Goal: Task Accomplishment & Management: Manage account settings

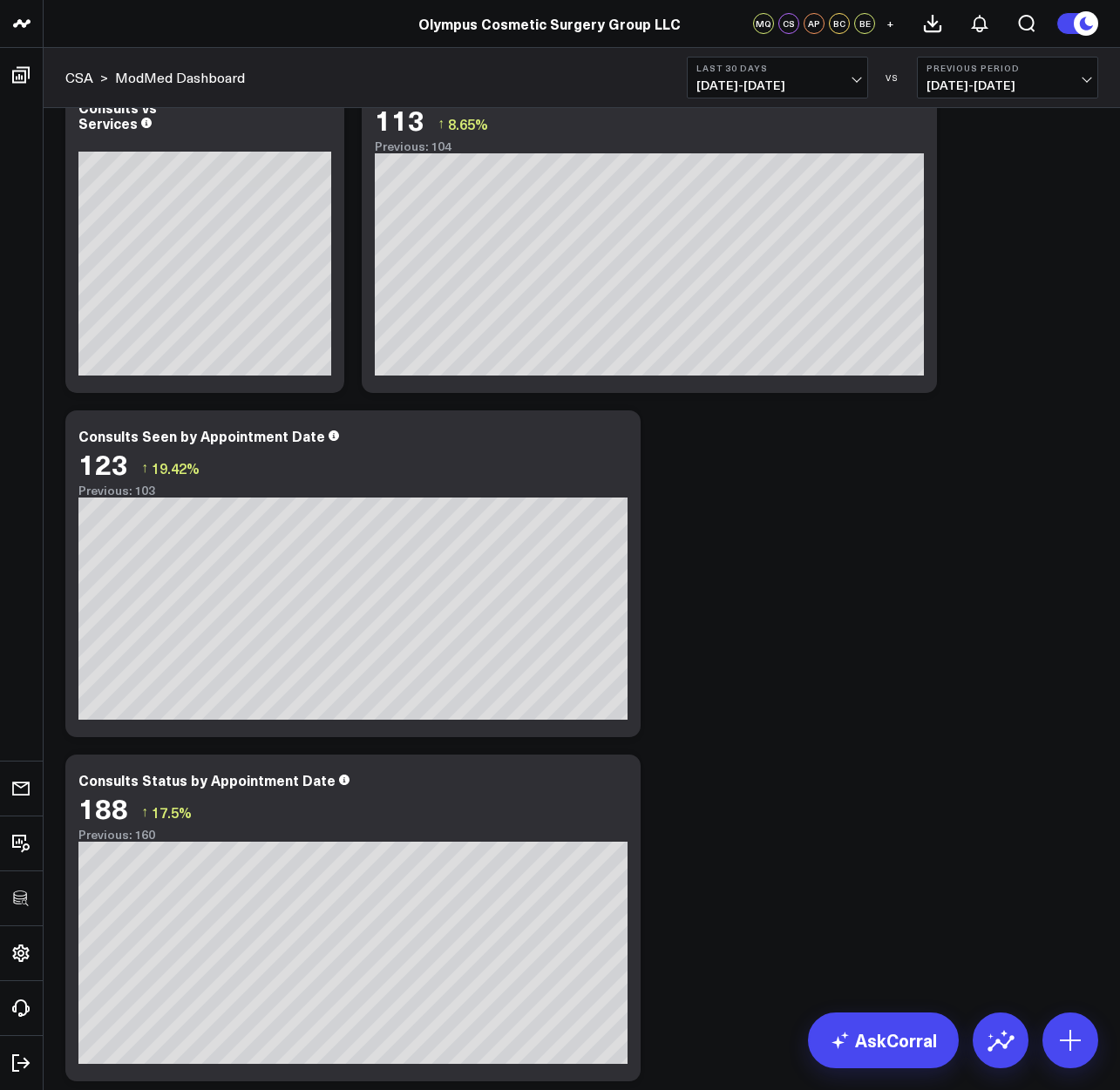
scroll to position [927, 0]
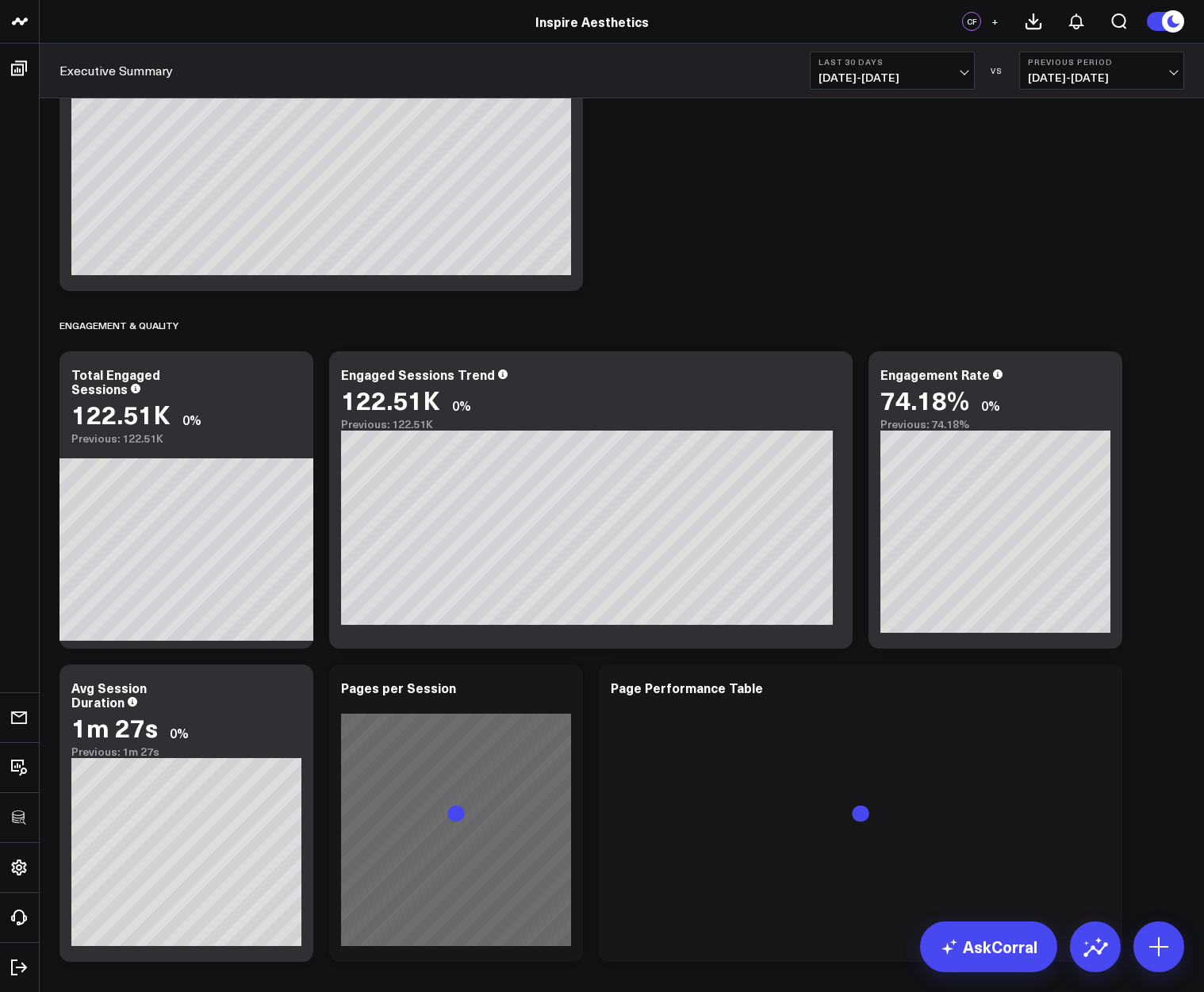
scroll to position [1461, 0]
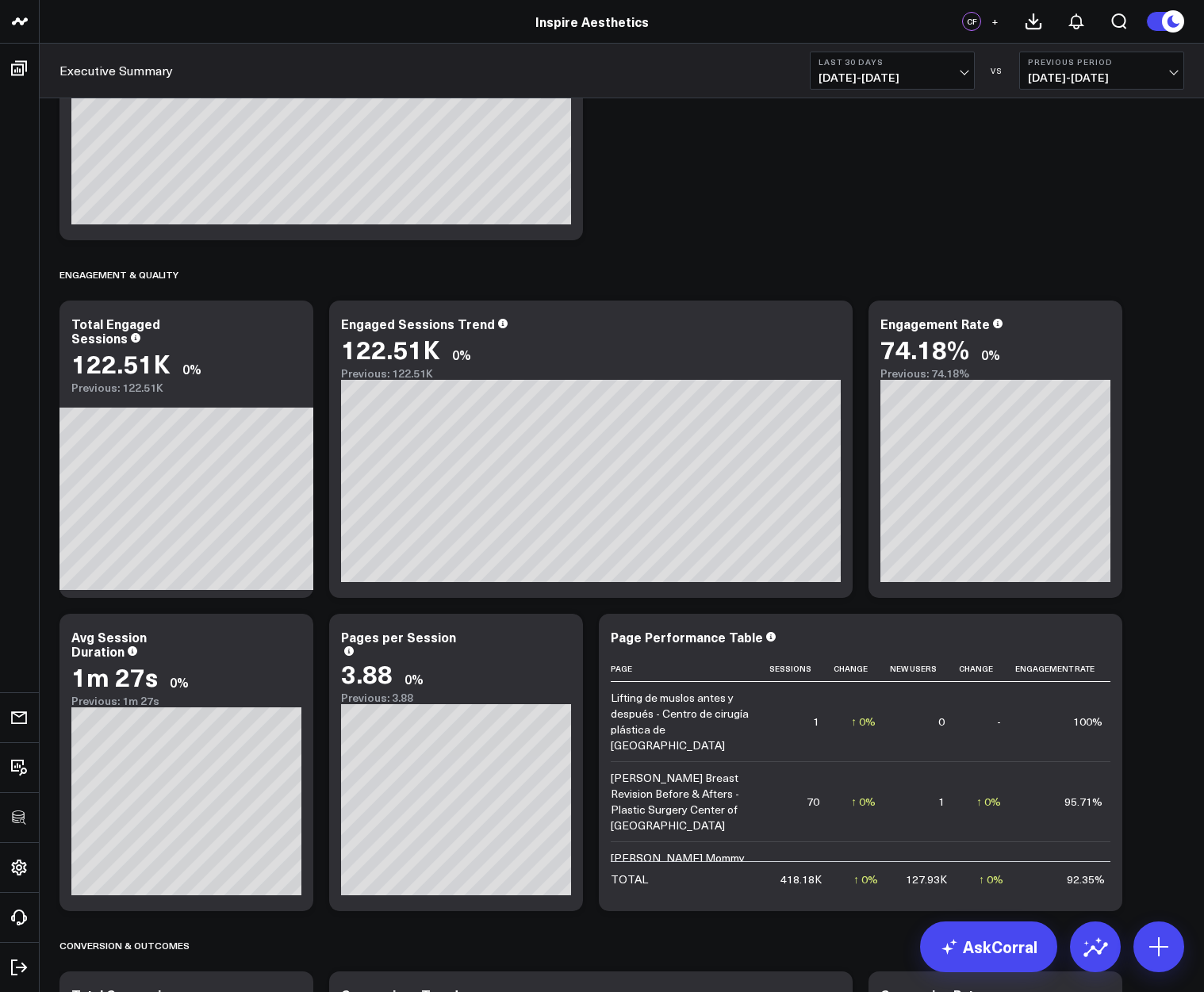
click at [887, 74] on span "09/06/25 - 10/05/25" at bounding box center [892, 77] width 148 height 13
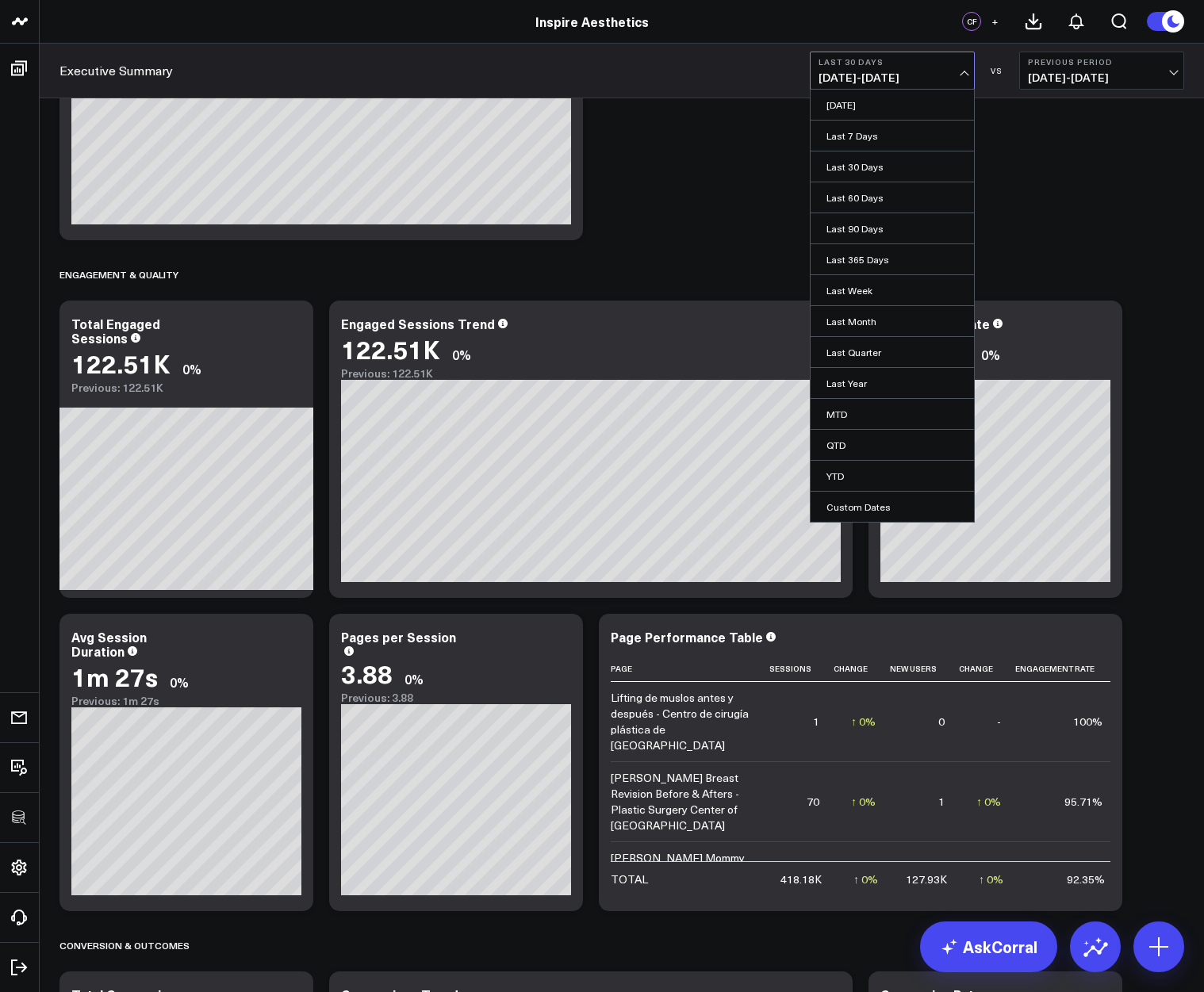
scroll to position [0, 0]
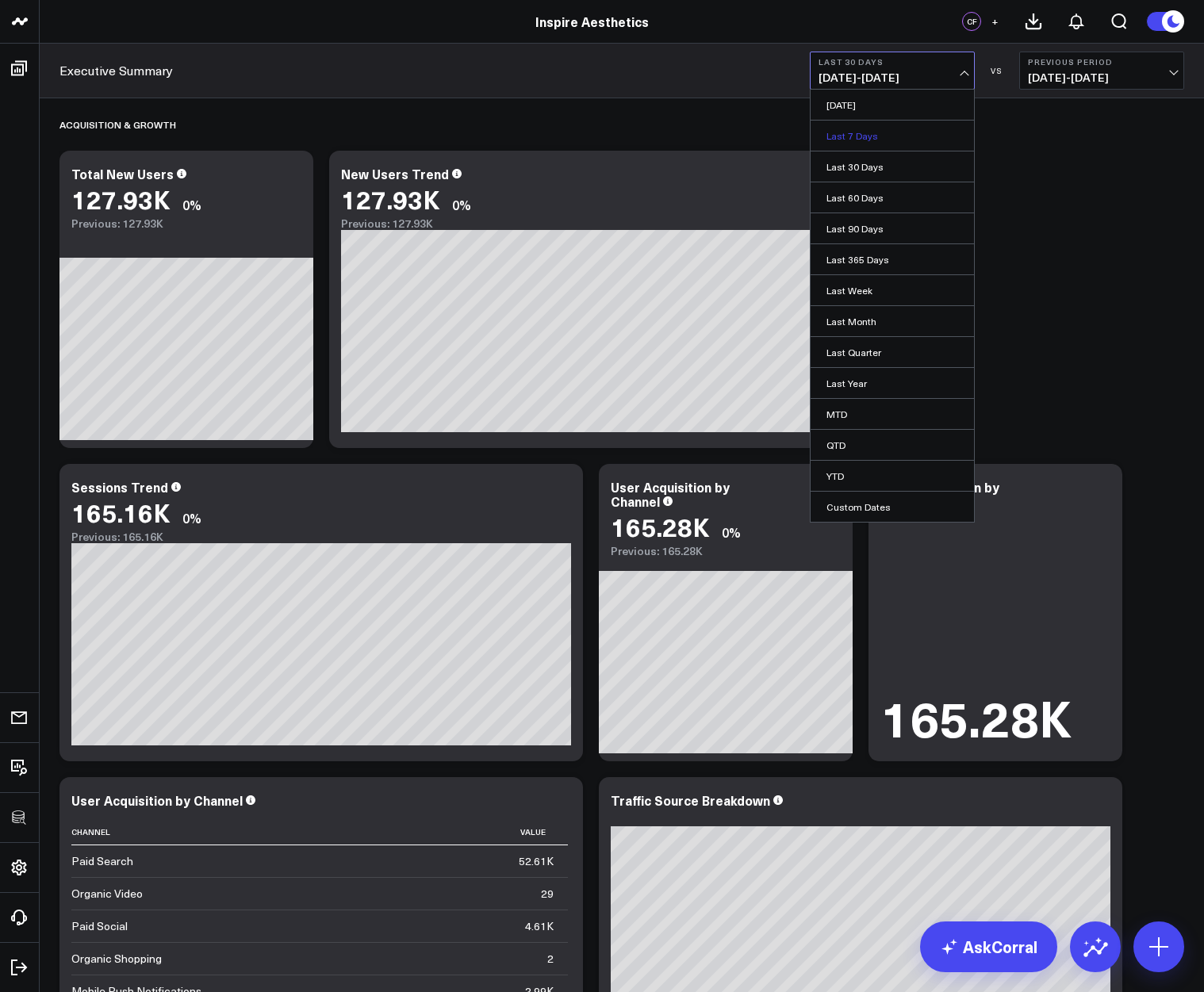
click at [864, 129] on link "Last 7 Days" at bounding box center [892, 136] width 163 height 30
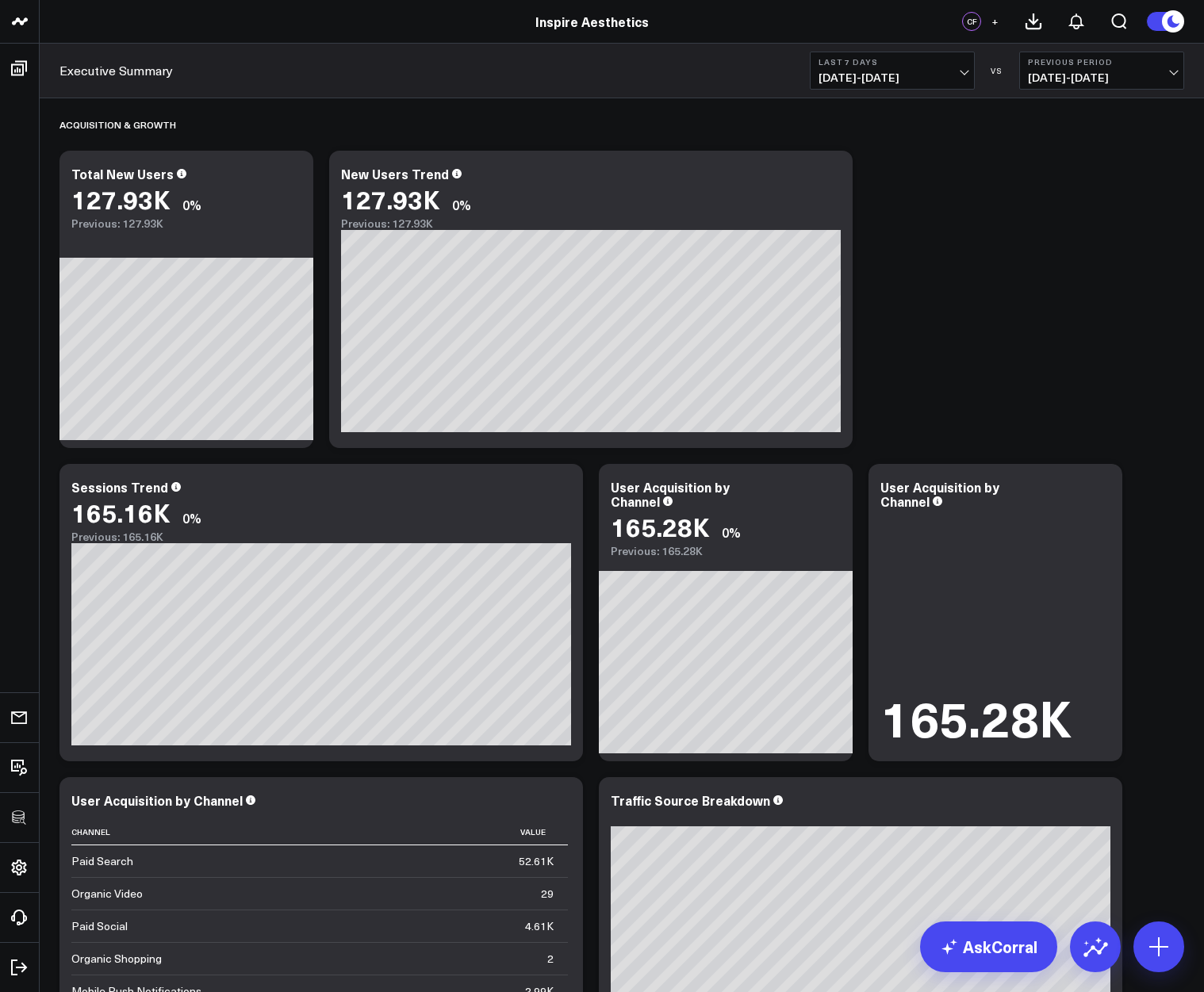
click at [877, 59] on b "Last 7 Days" at bounding box center [892, 62] width 148 height 10
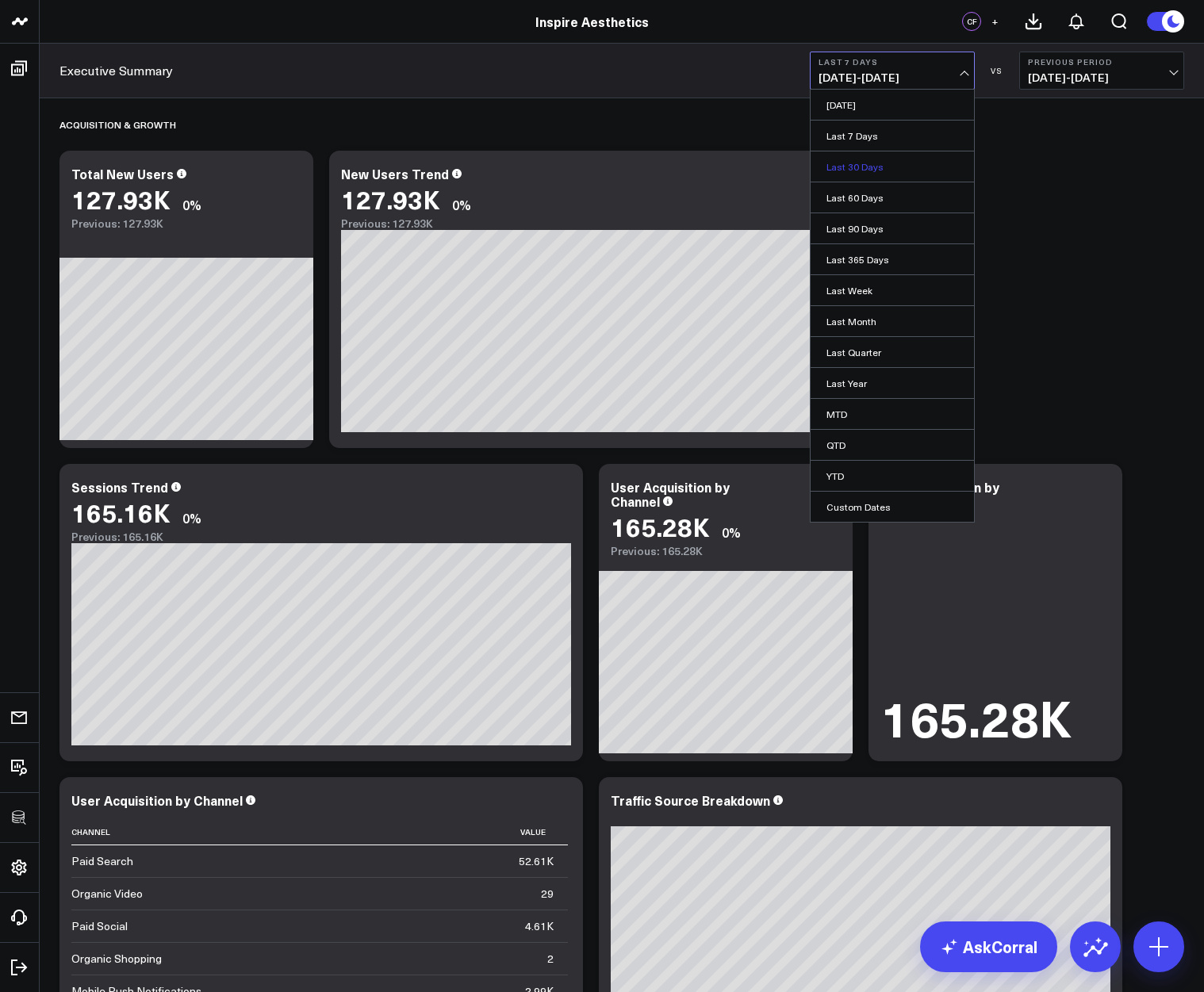
click at [846, 166] on link "Last 30 Days" at bounding box center [892, 166] width 163 height 30
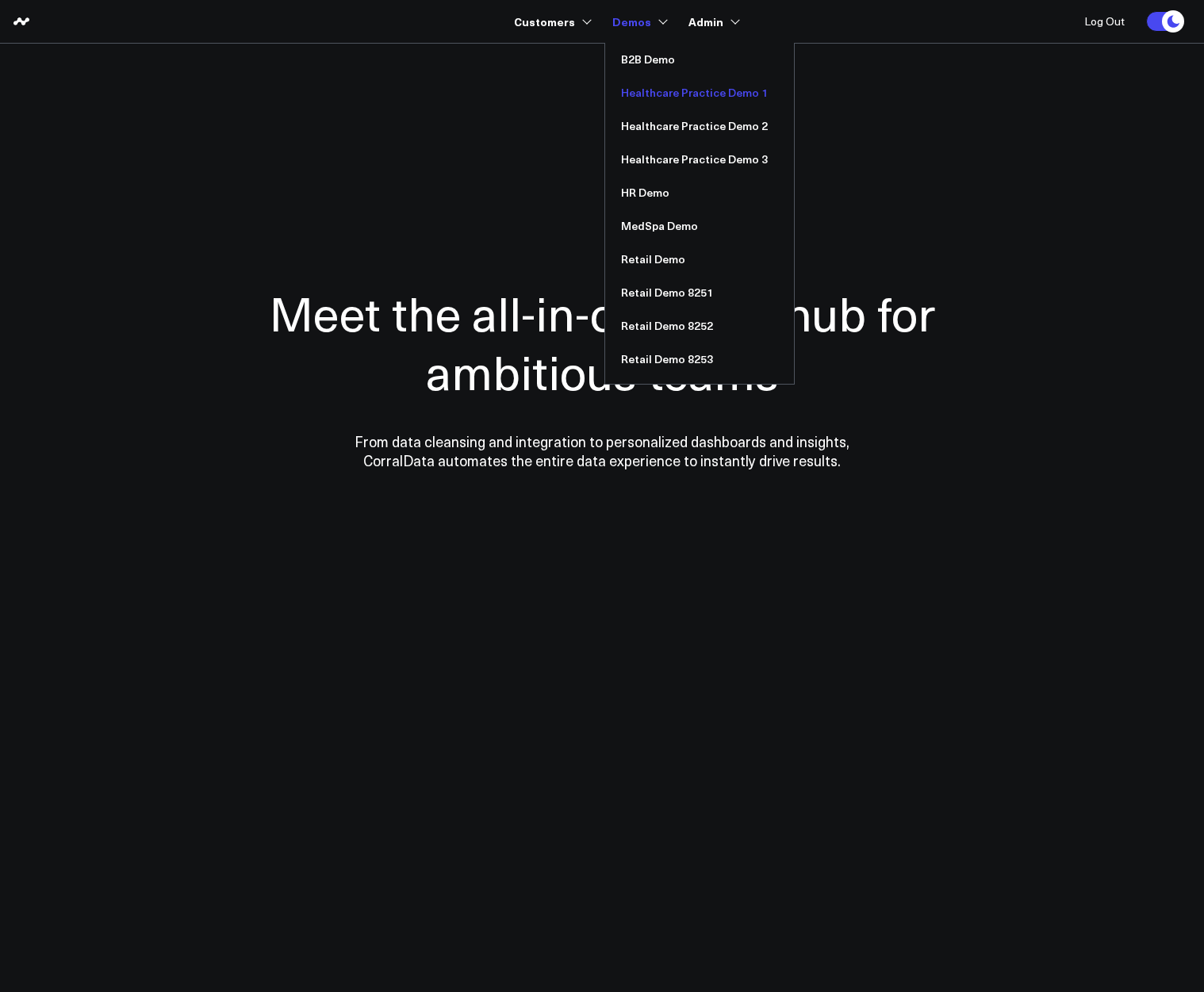
click at [638, 103] on link "Healthcare Practice Demo 1" at bounding box center [699, 93] width 189 height 33
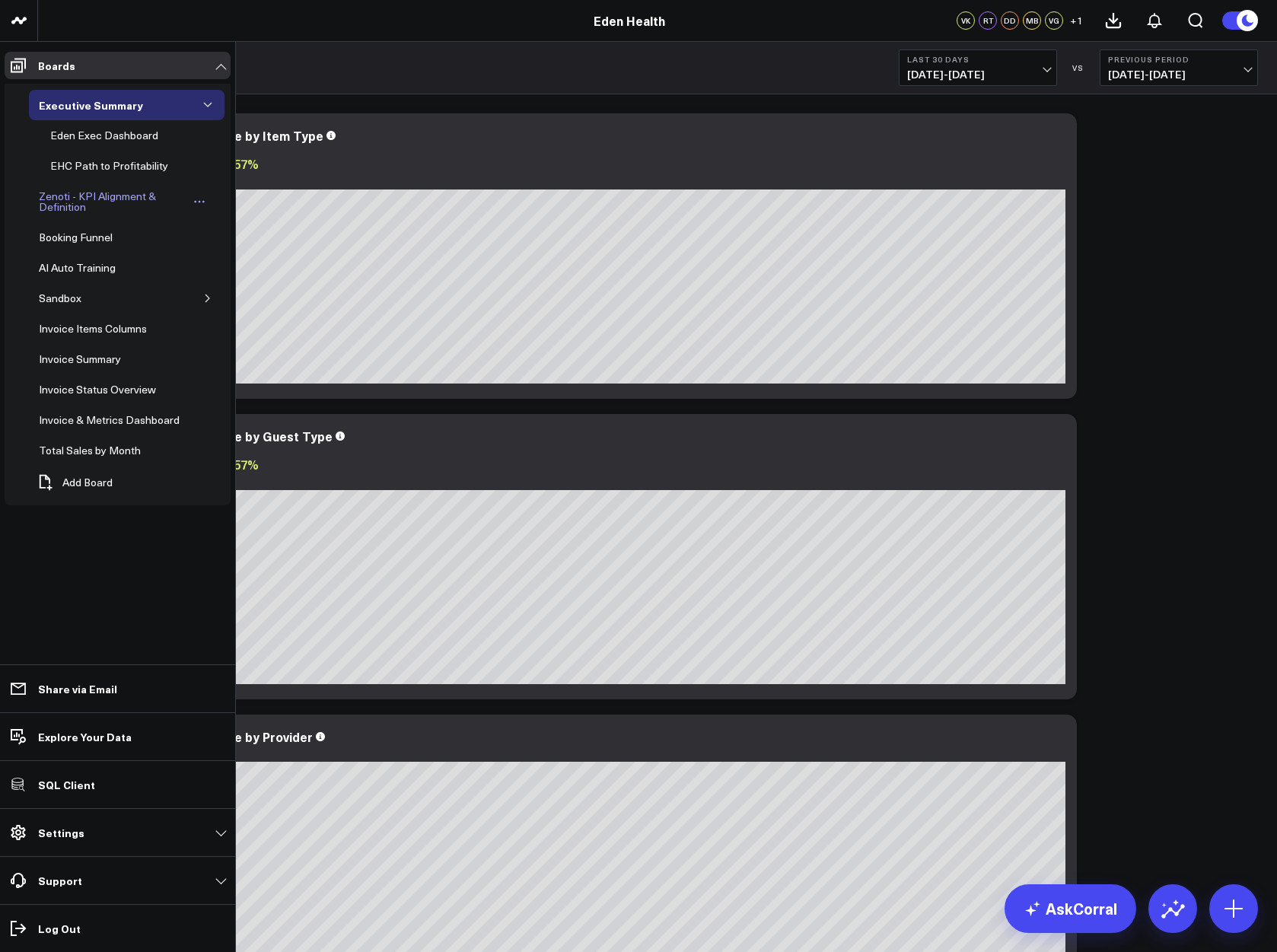
click at [69, 207] on div "Zenoti - KPI Alignment & Definition" at bounding box center [112, 202] width 153 height 29
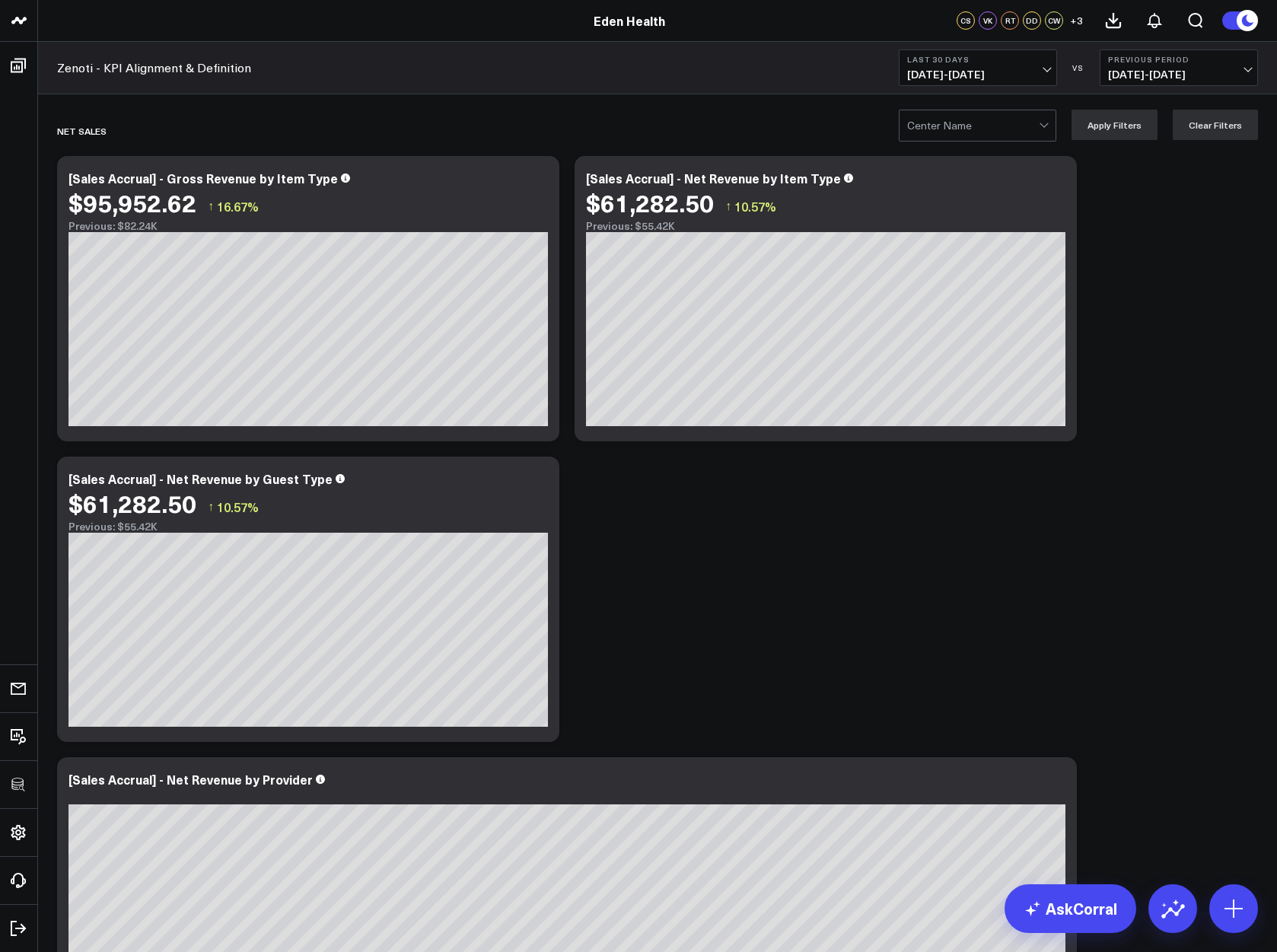
click at [1074, 22] on span "+ 3" at bounding box center [1077, 20] width 13 height 11
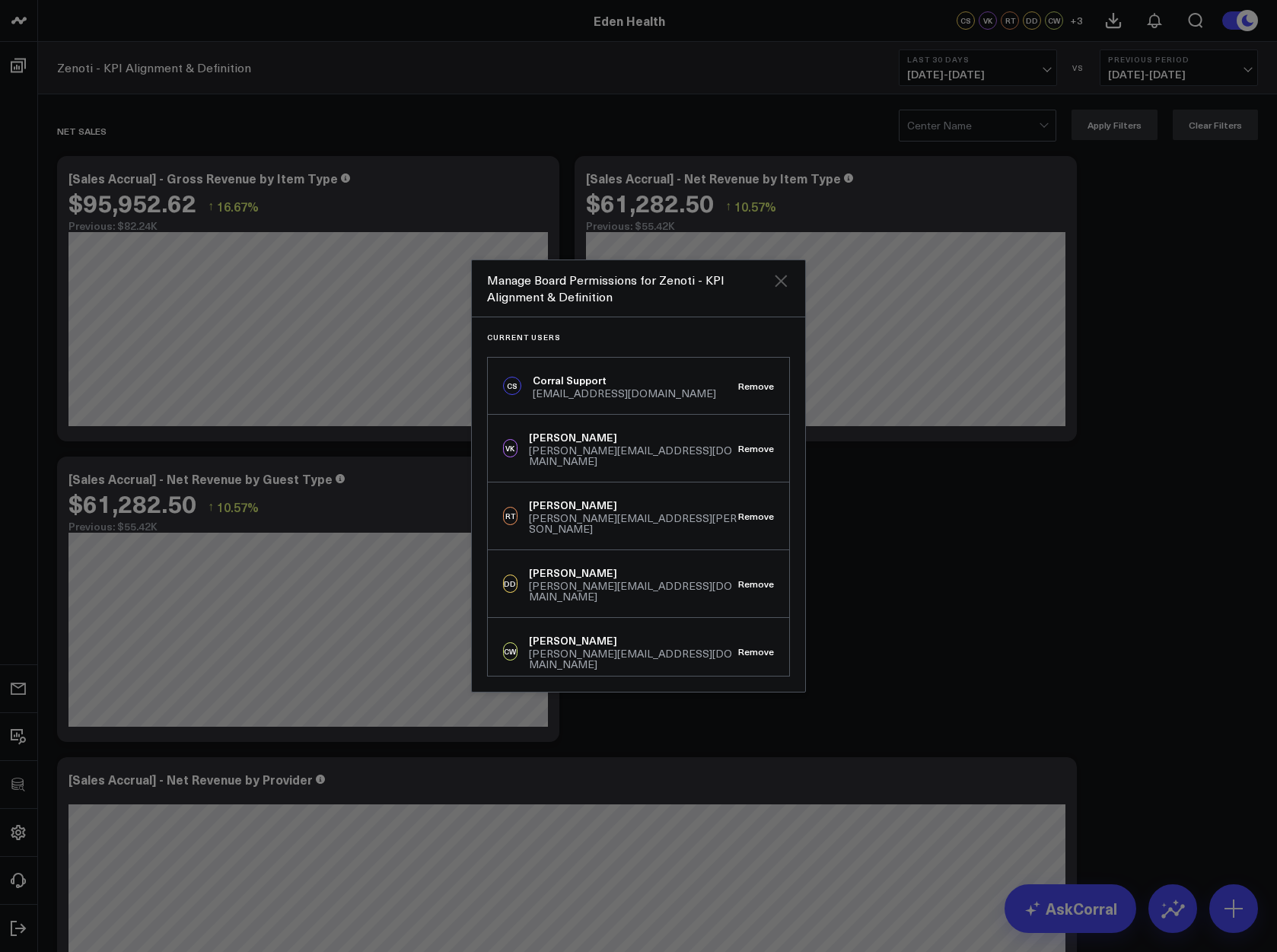
click at [780, 276] on icon "Close" at bounding box center [781, 281] width 18 height 18
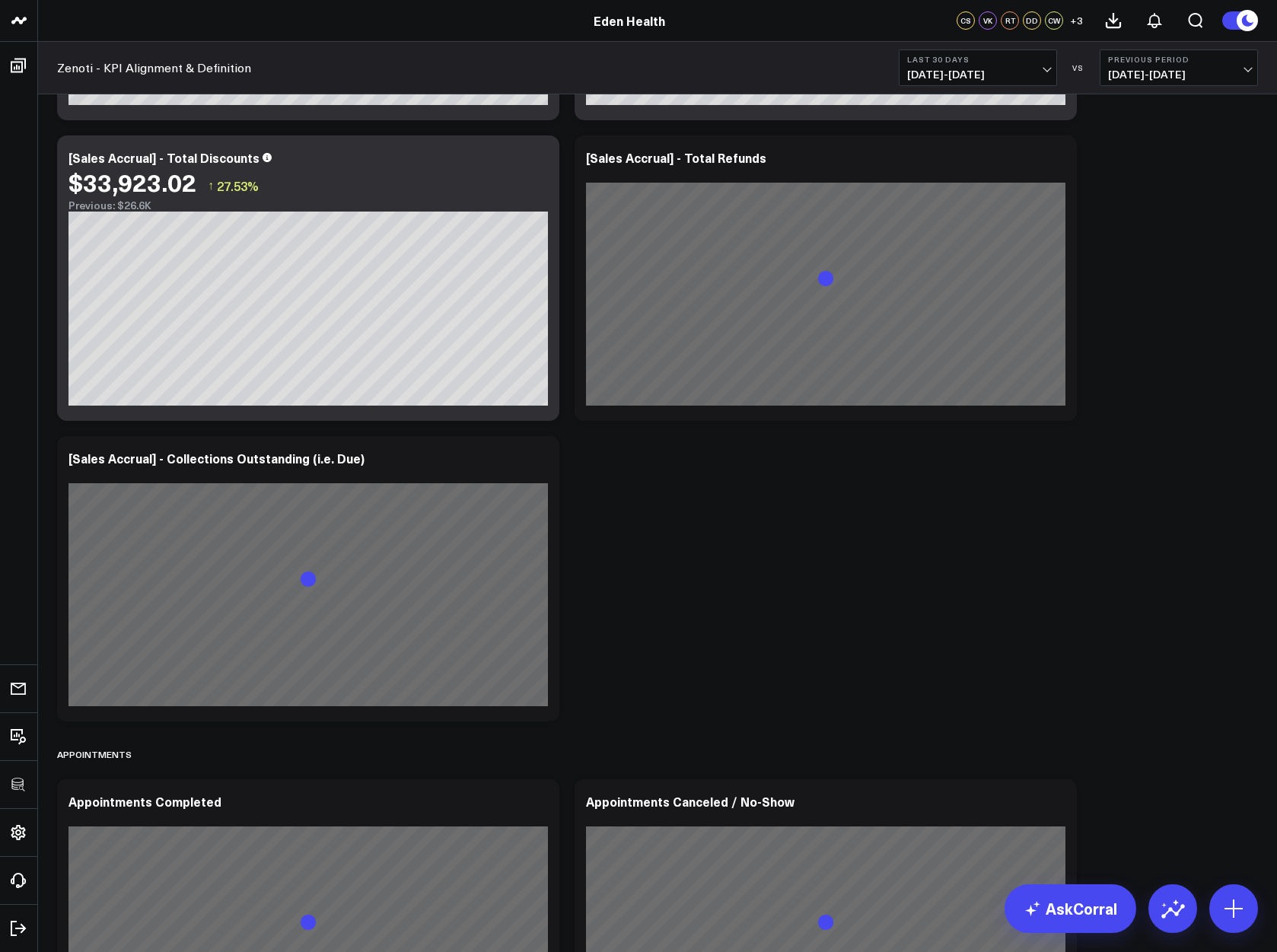
scroll to position [2498, 0]
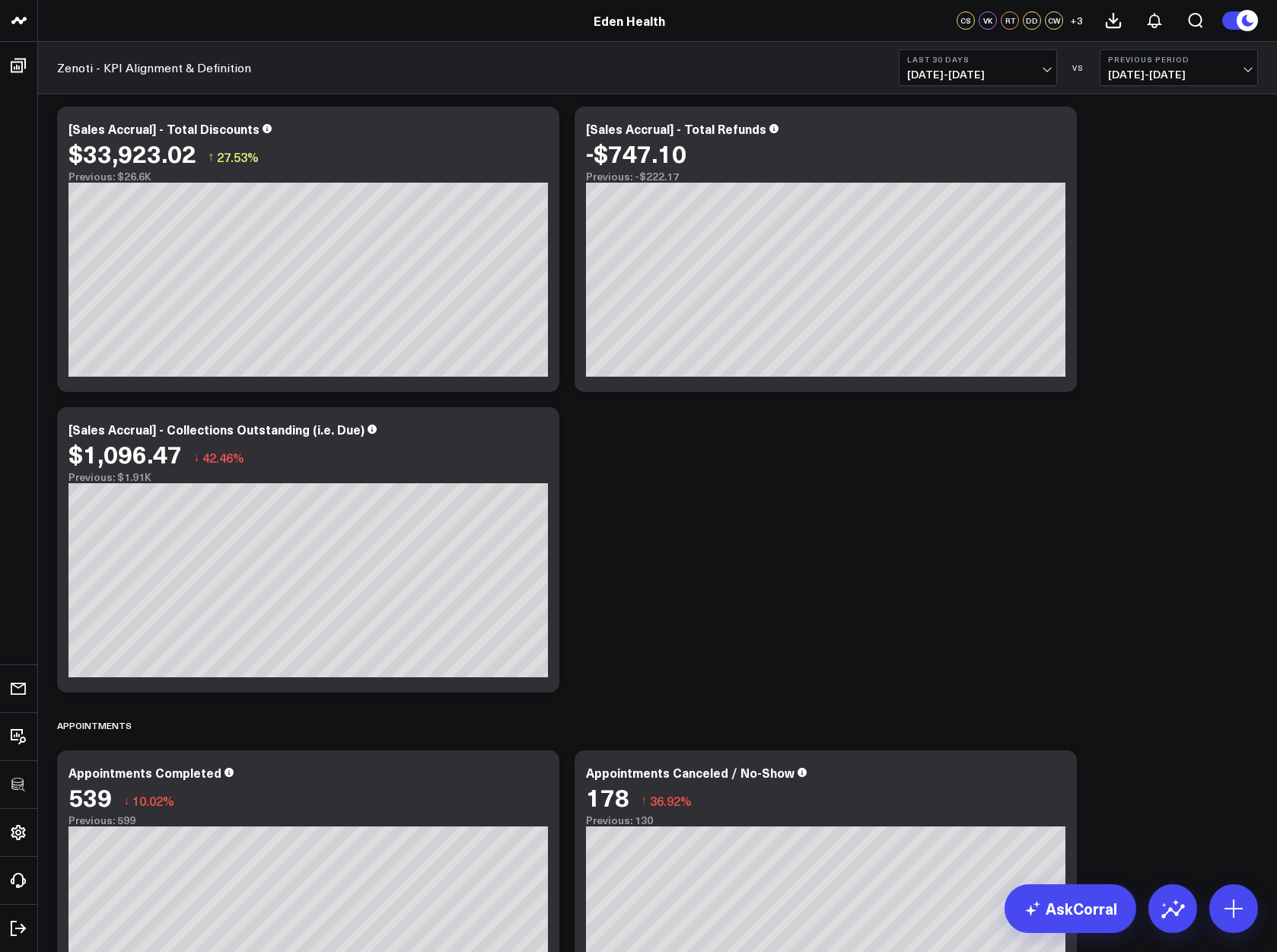
click at [1012, 68] on button "Last 30 Days 09/06/25 - 10/05/25" at bounding box center [978, 68] width 158 height 37
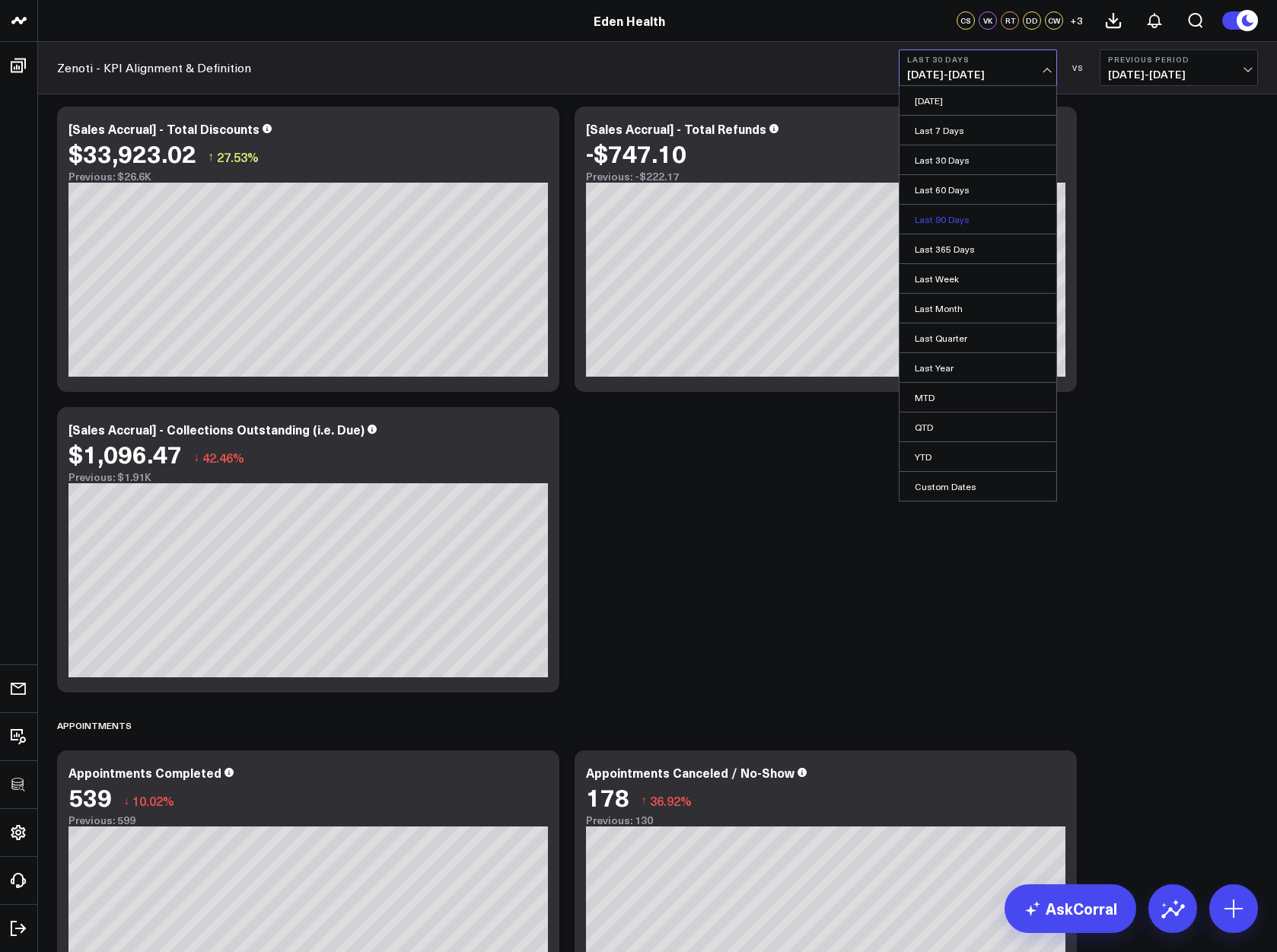
click at [952, 215] on link "Last 90 Days" at bounding box center [978, 219] width 157 height 29
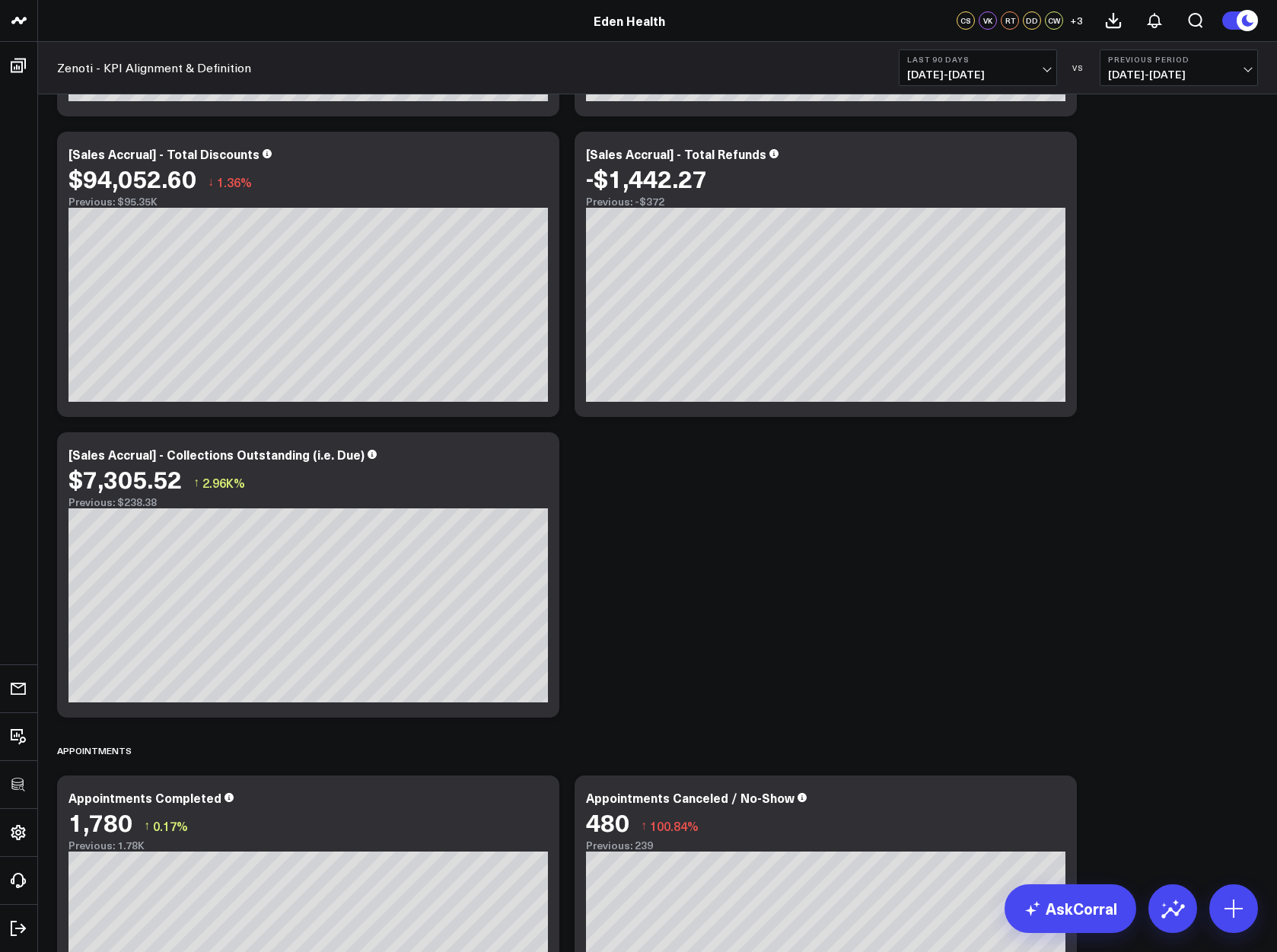
scroll to position [2476, 0]
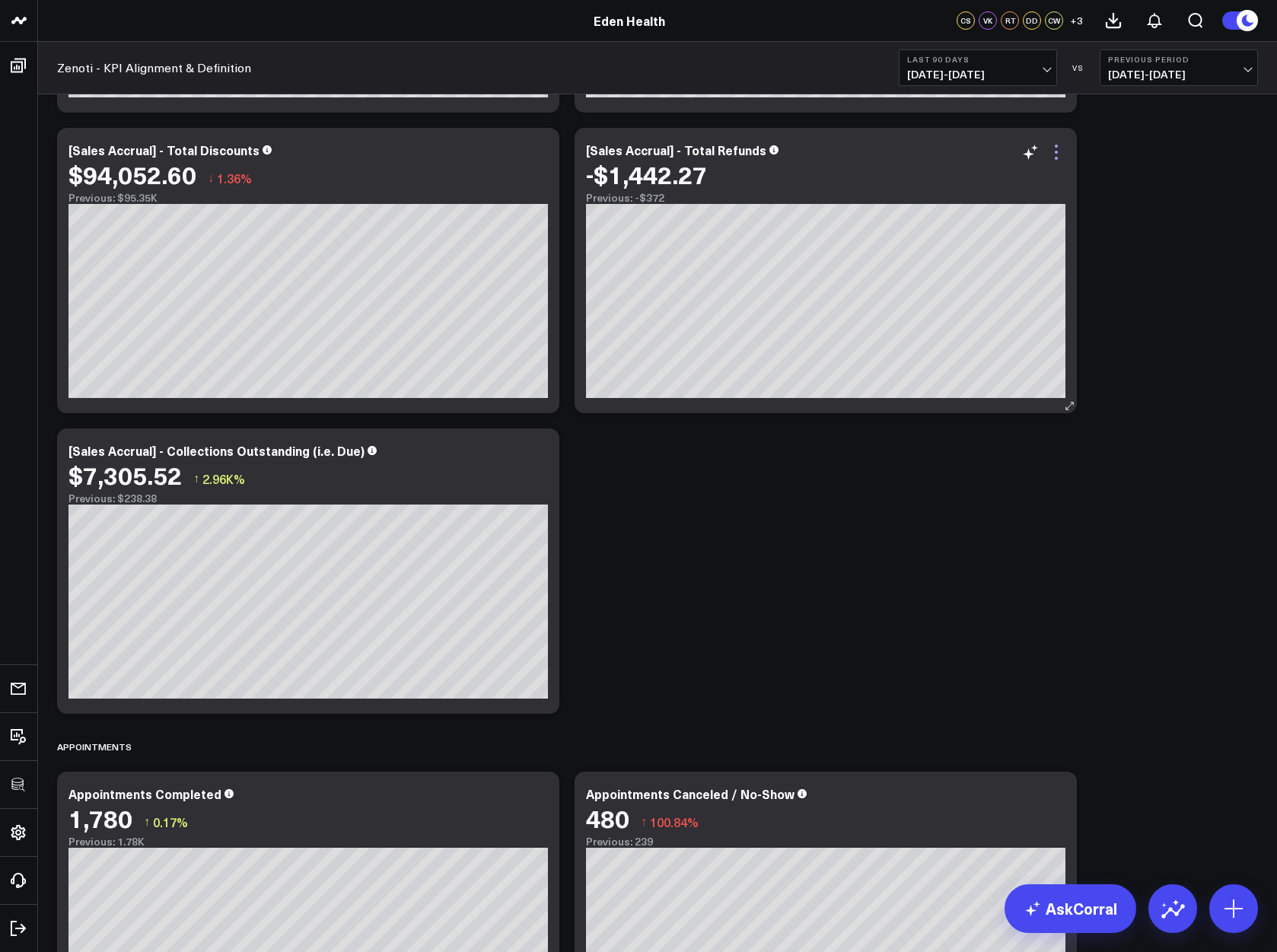
click at [1060, 146] on icon at bounding box center [1056, 153] width 18 height 18
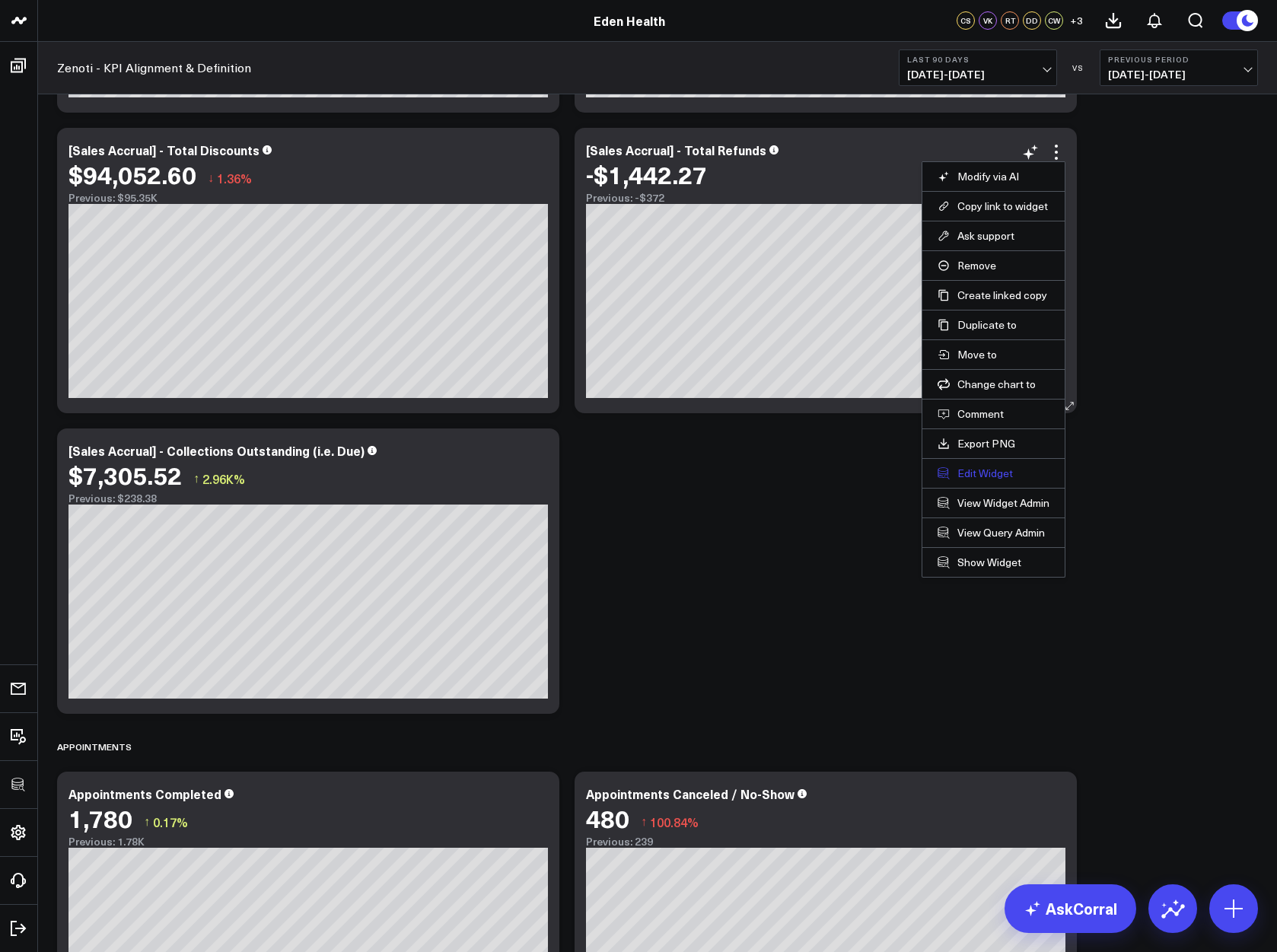
click at [974, 468] on button "Edit Widget" at bounding box center [994, 473] width 112 height 13
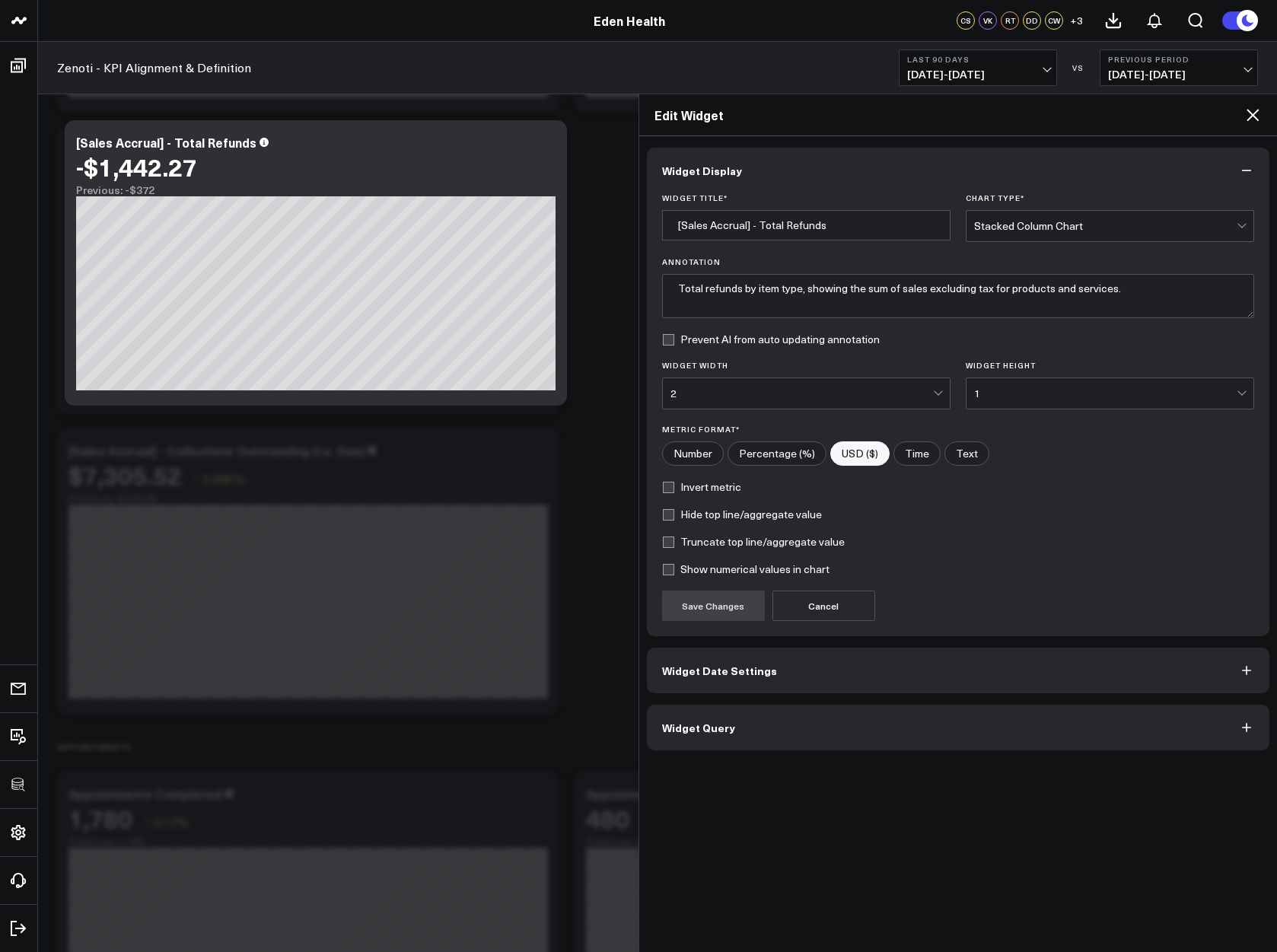
click at [731, 692] on button "Widget Date Settings" at bounding box center [959, 670] width 623 height 46
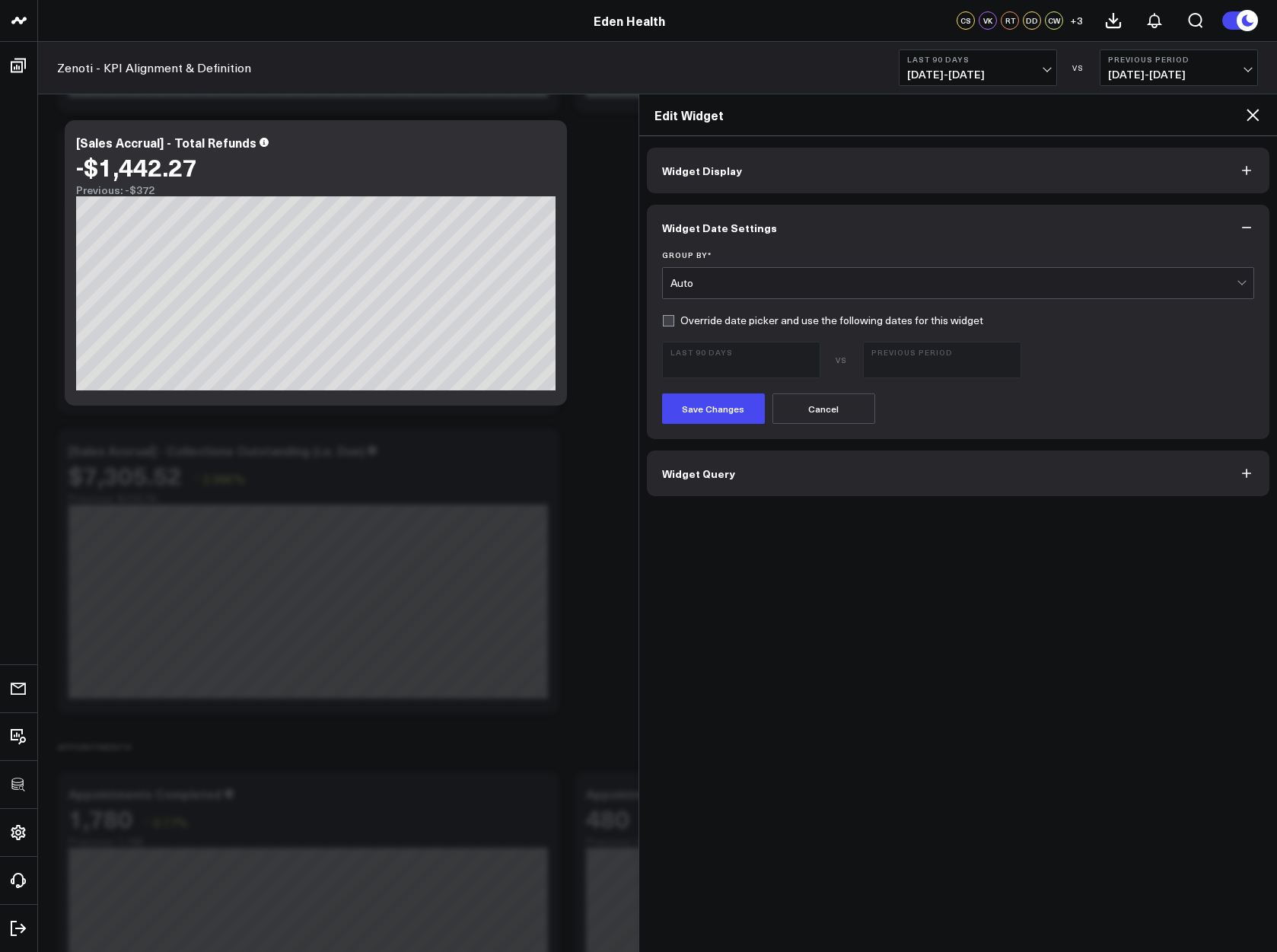
click at [699, 293] on div "Auto" at bounding box center [954, 283] width 567 height 31
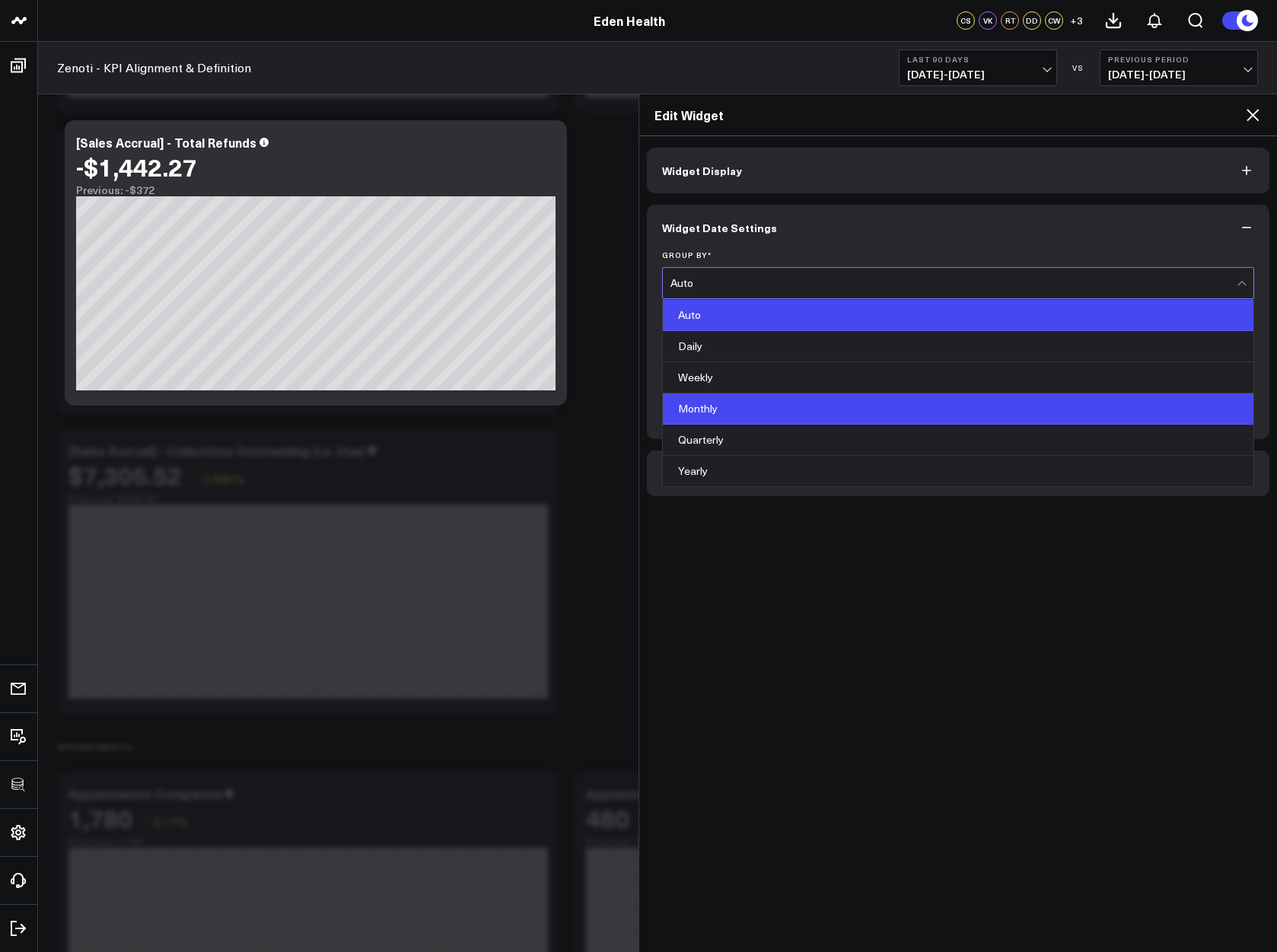
click at [703, 416] on div "Monthly" at bounding box center [958, 408] width 591 height 31
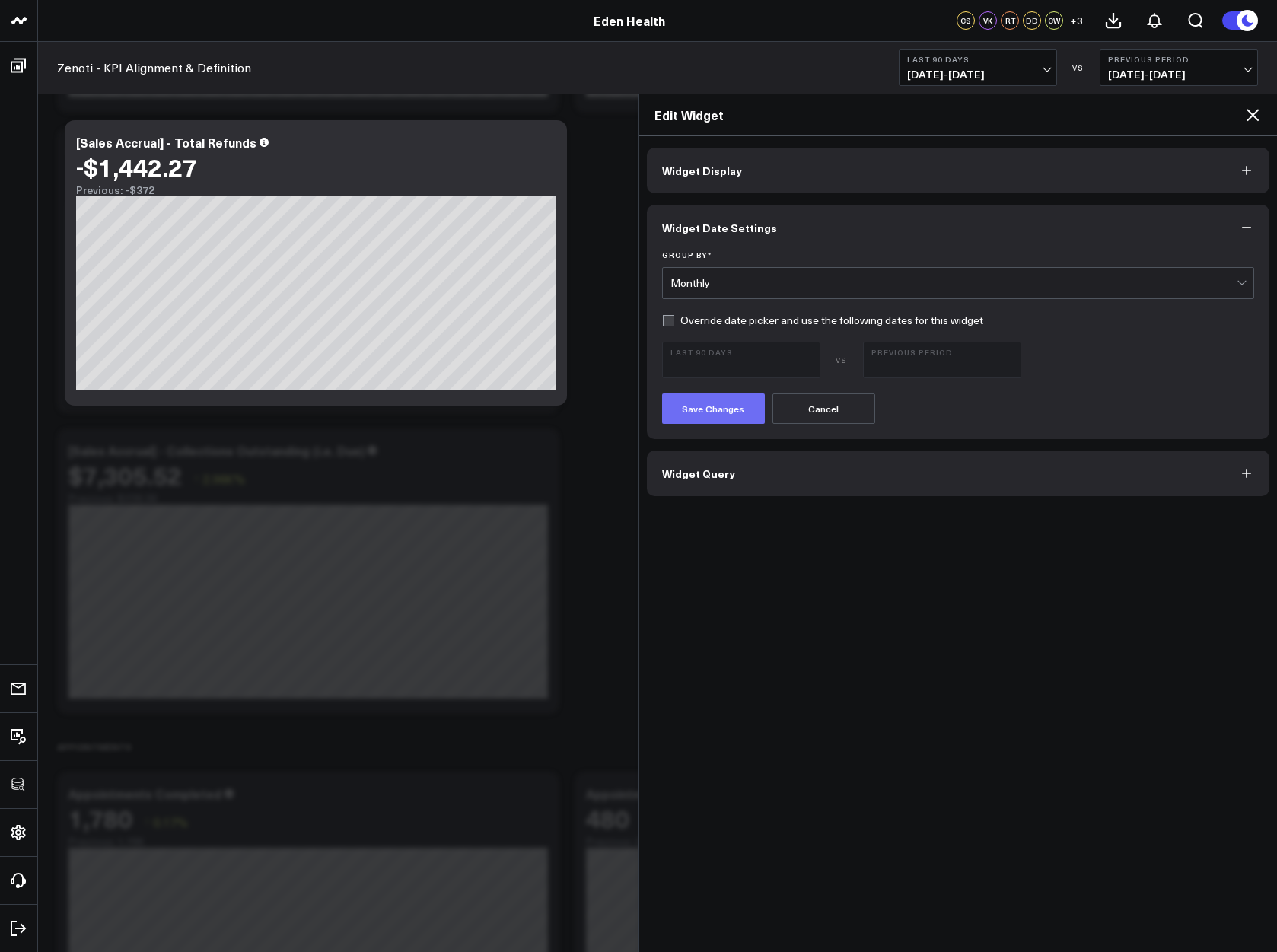
click at [716, 416] on button "Save Changes" at bounding box center [713, 408] width 103 height 31
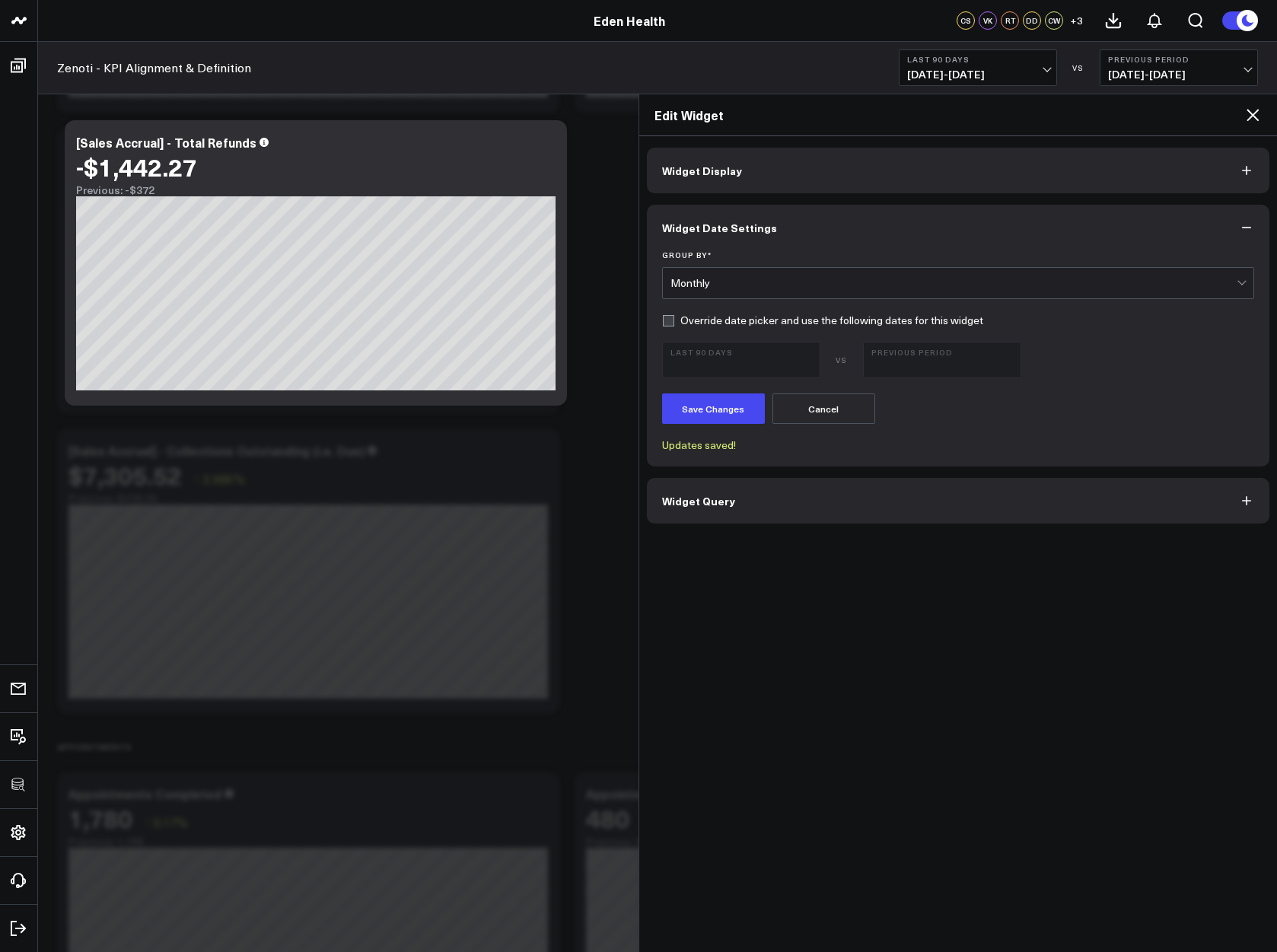
click at [1252, 115] on icon at bounding box center [1253, 115] width 13 height 13
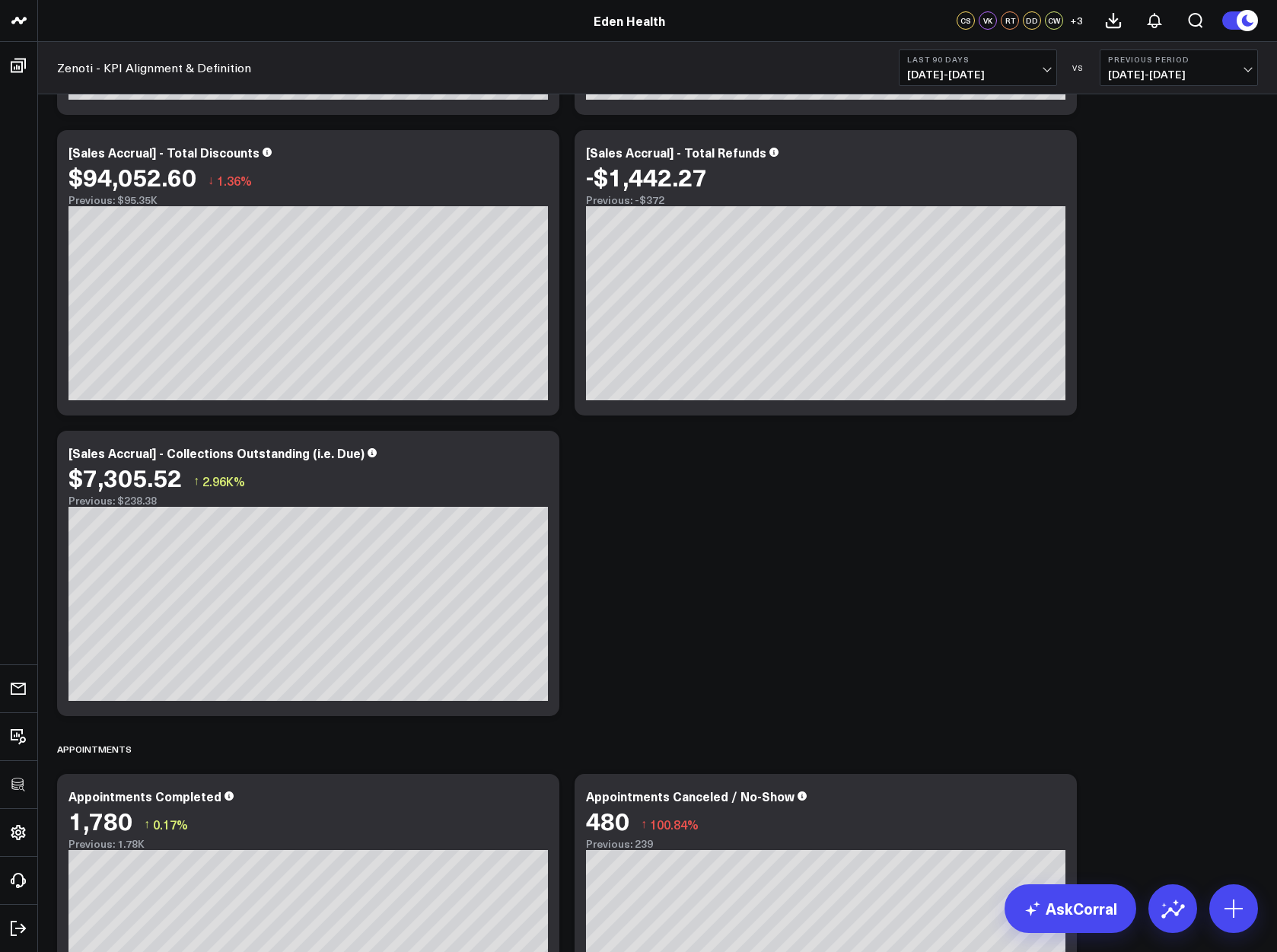
scroll to position [2458, 0]
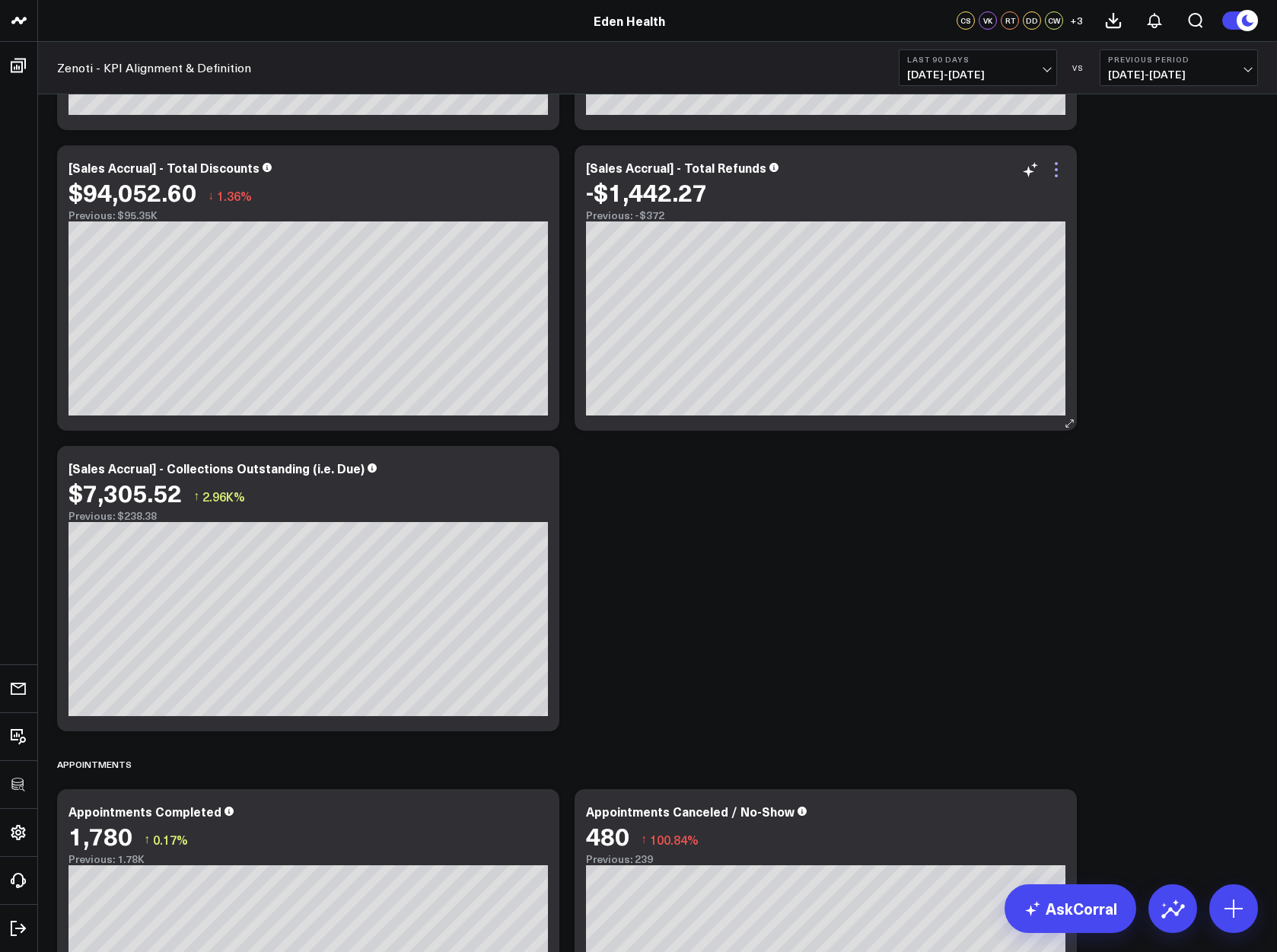
click at [1060, 167] on icon at bounding box center [1056, 170] width 18 height 18
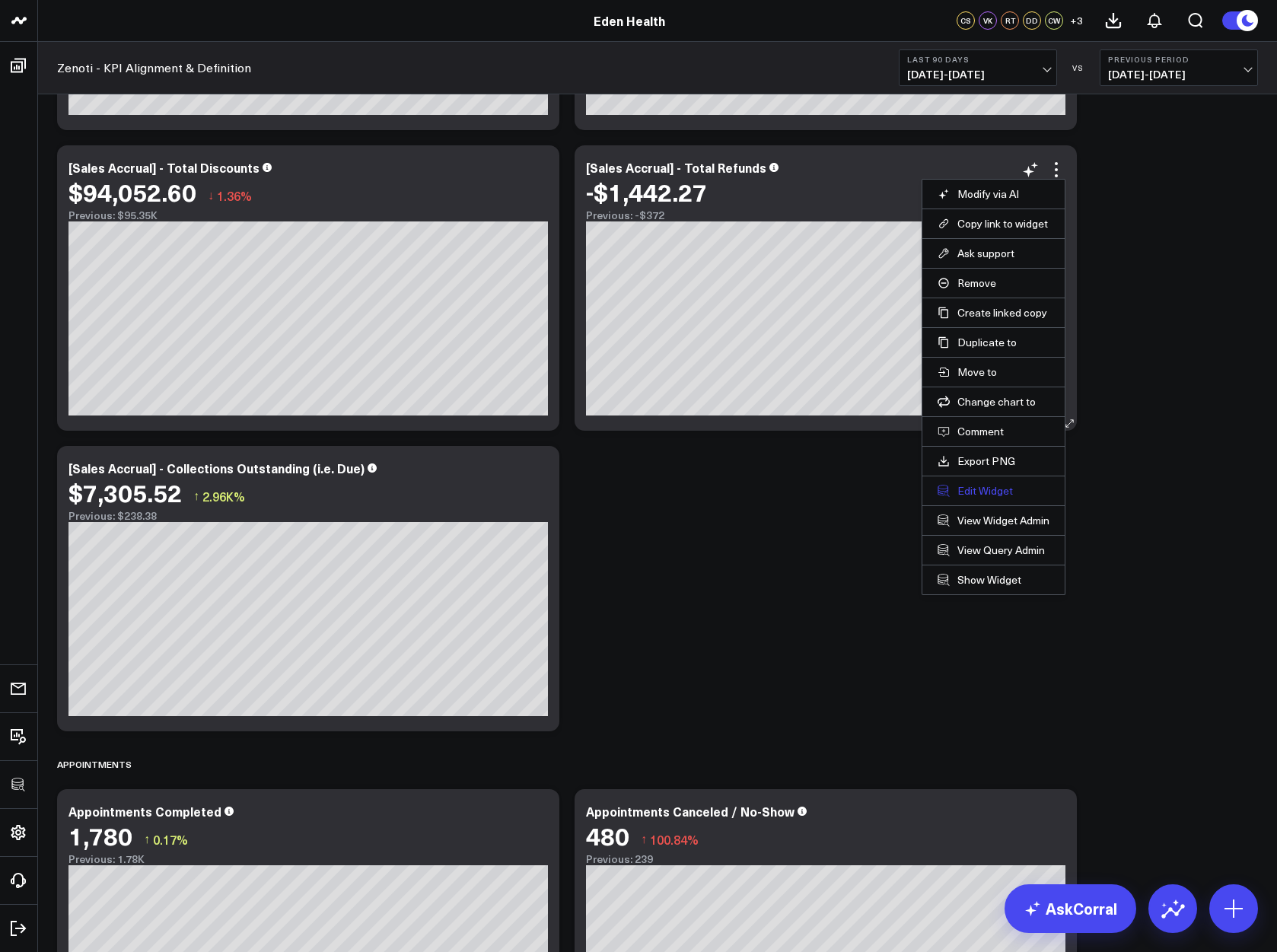
click at [974, 490] on button "Edit Widget" at bounding box center [994, 491] width 112 height 13
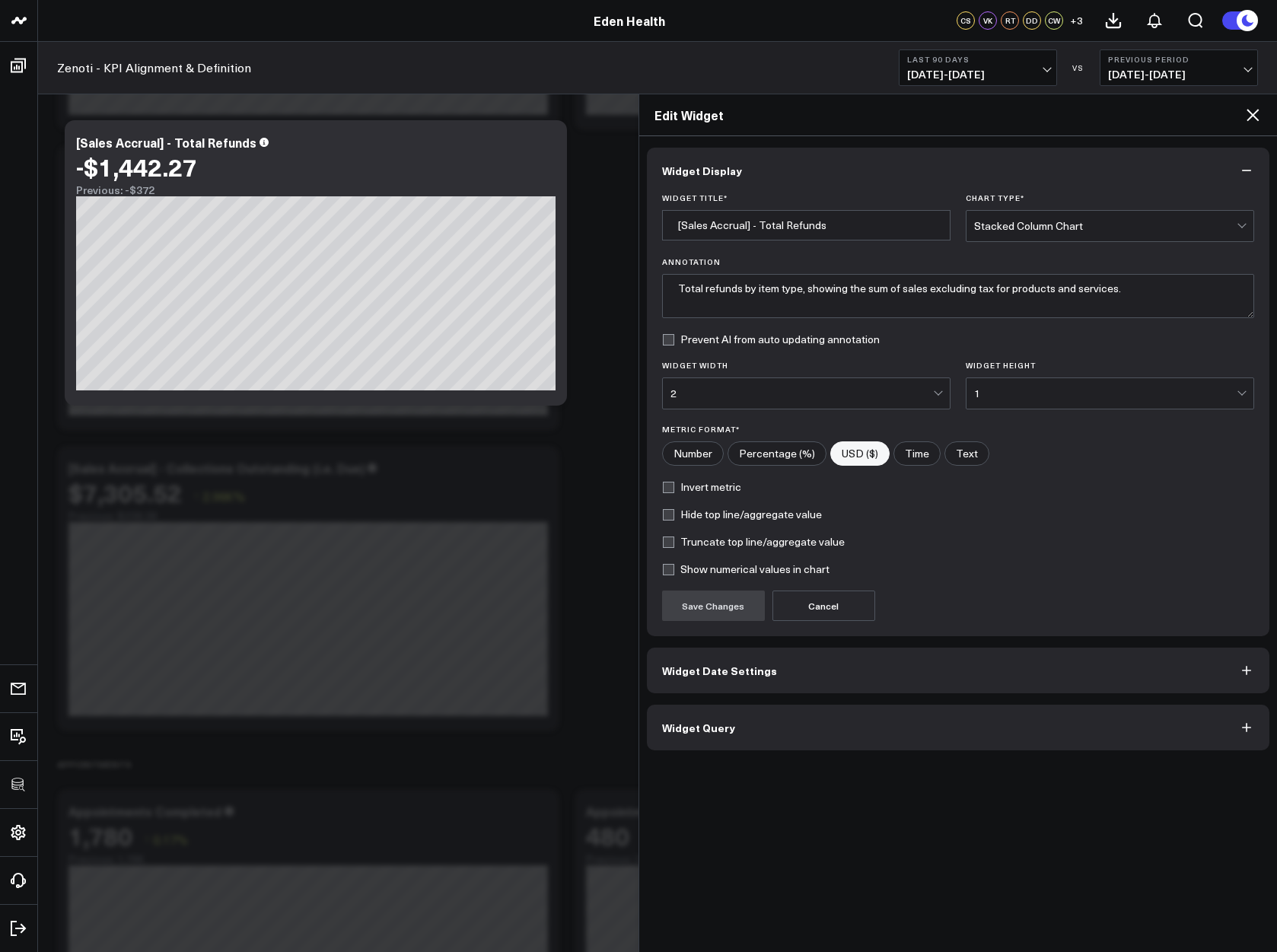
click at [729, 679] on button "Widget Date Settings" at bounding box center [959, 670] width 623 height 46
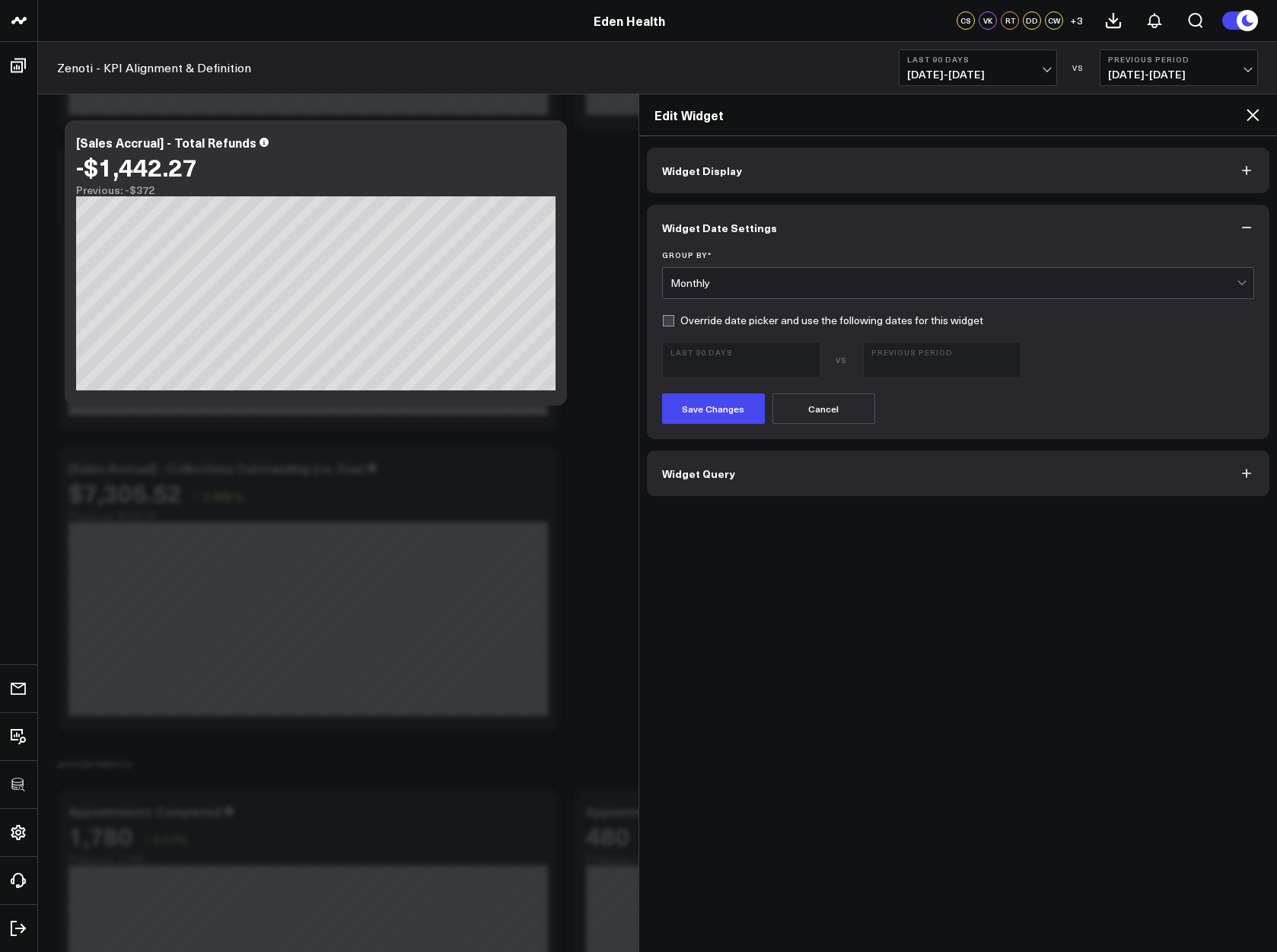
click at [720, 292] on div "Monthly" at bounding box center [954, 283] width 567 height 31
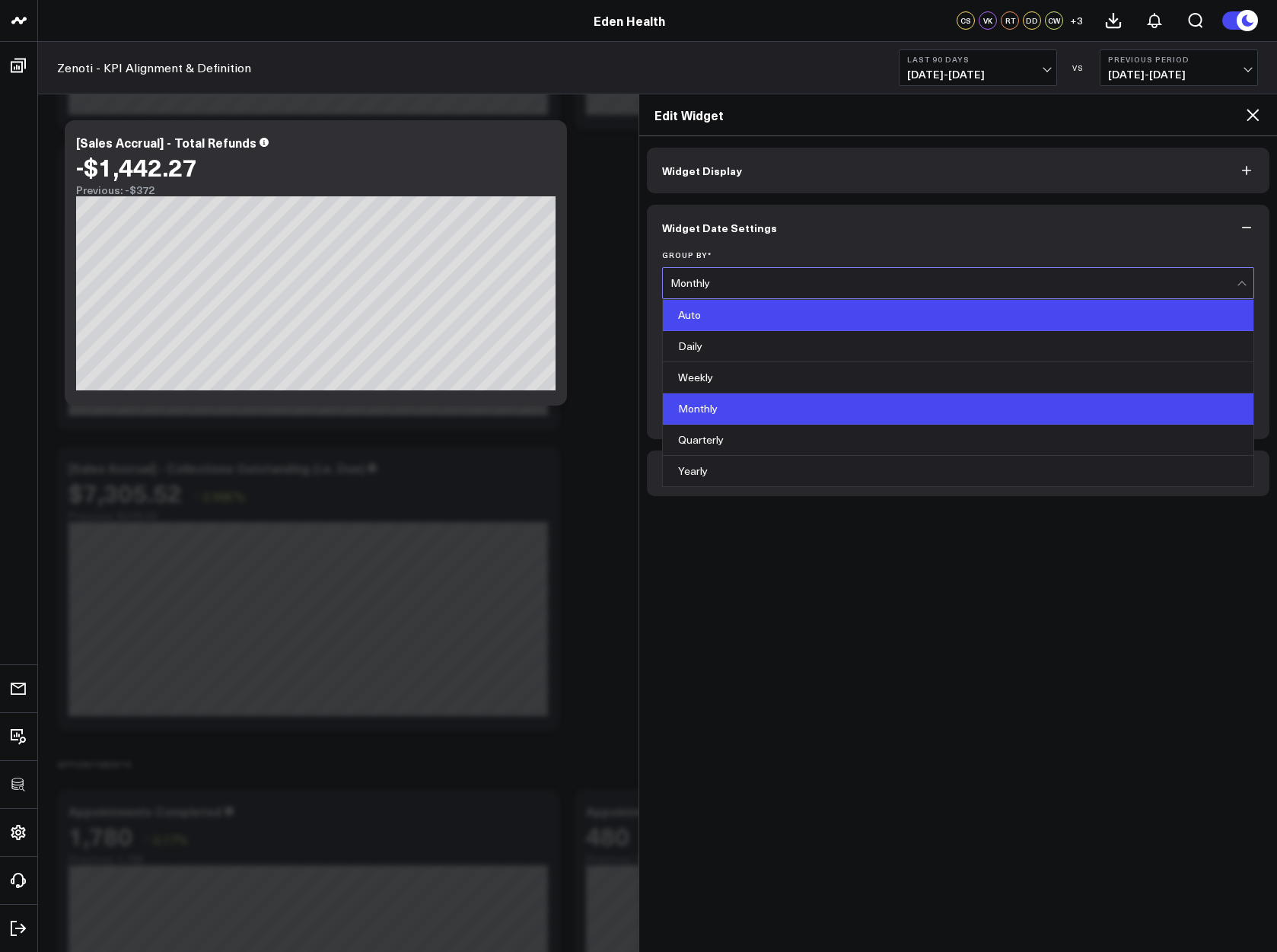
click at [704, 323] on div "Auto" at bounding box center [958, 315] width 591 height 31
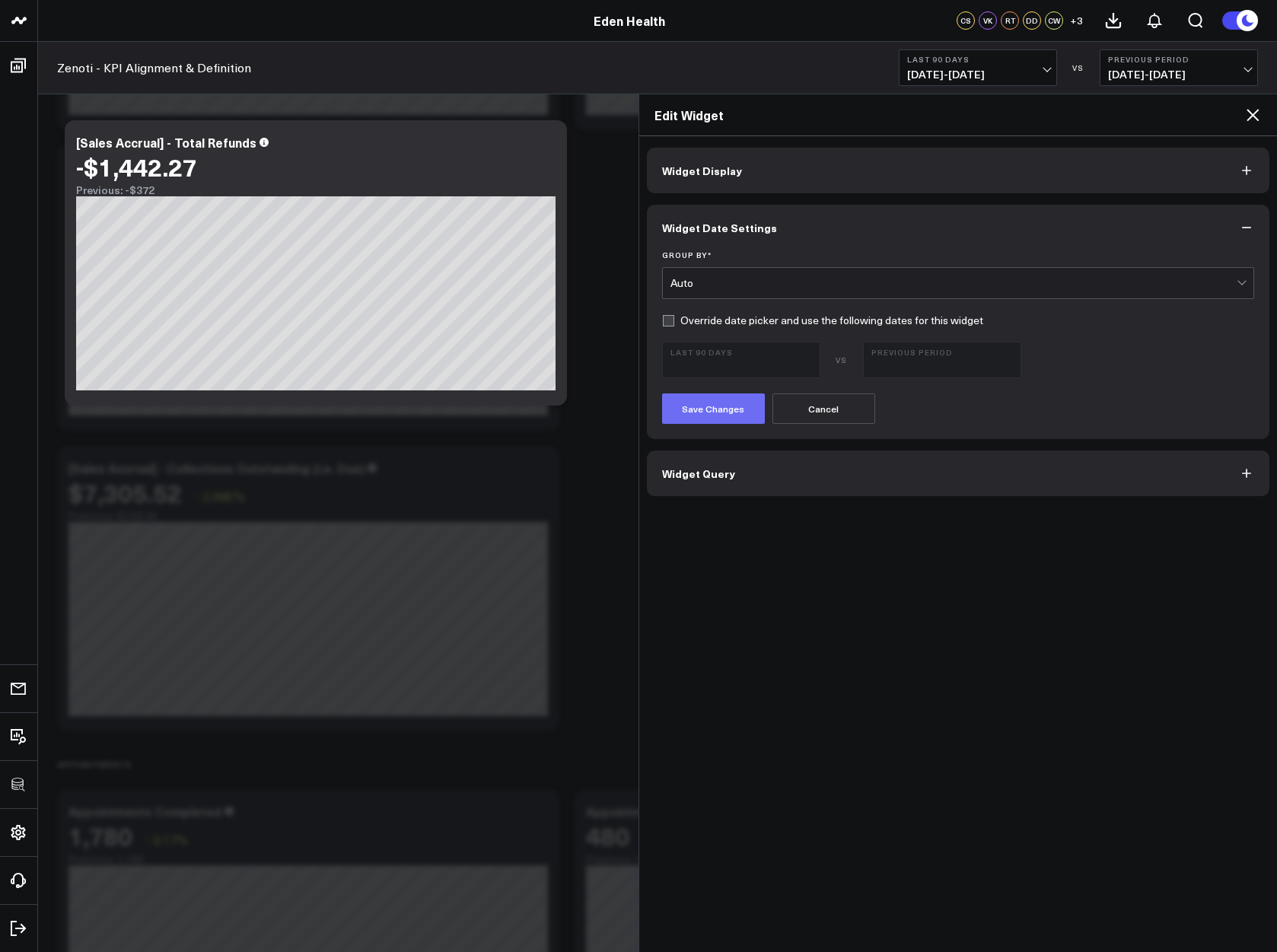
click at [707, 404] on button "Save Changes" at bounding box center [713, 408] width 103 height 31
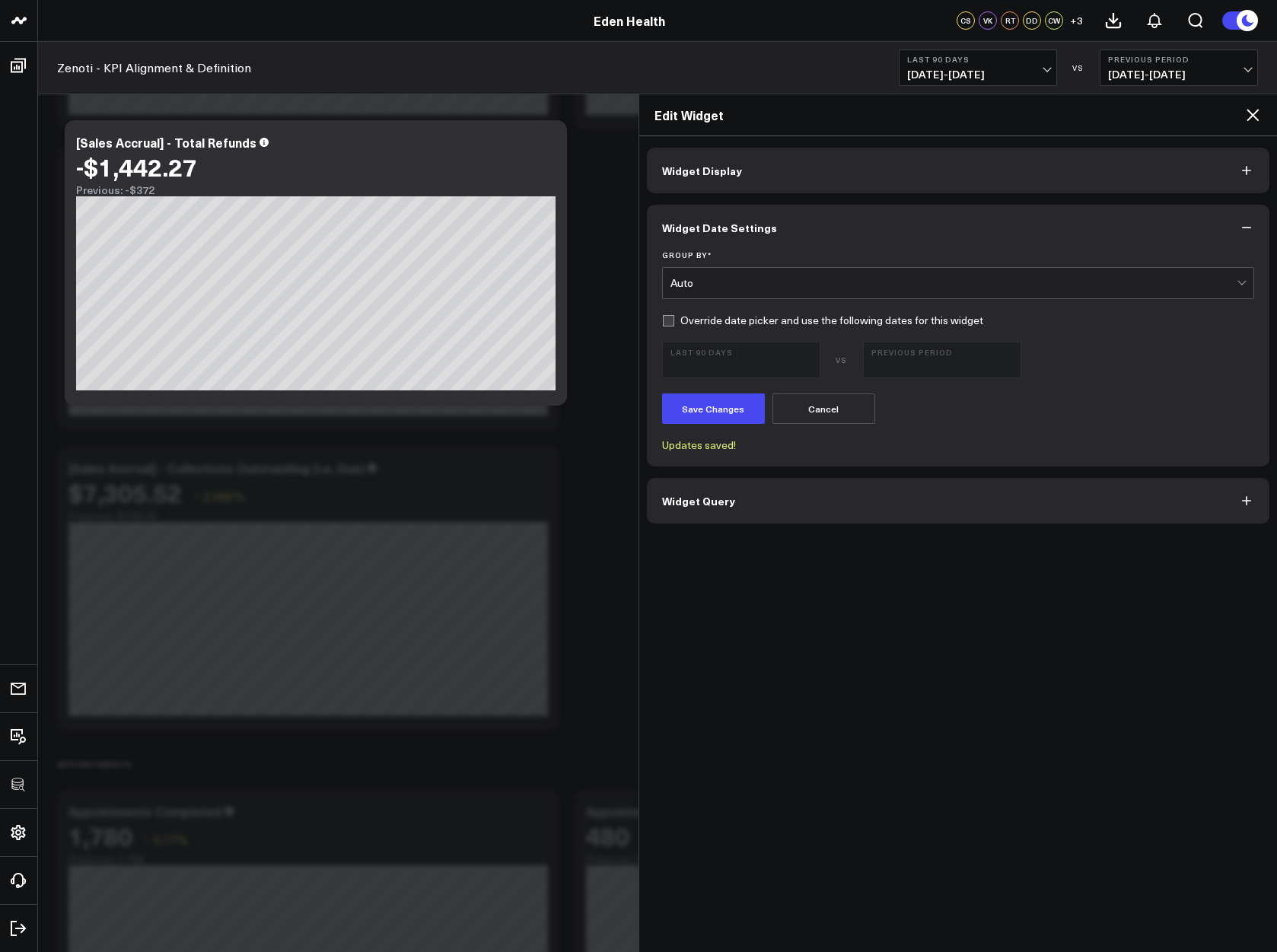
click at [1259, 108] on icon at bounding box center [1253, 115] width 18 height 18
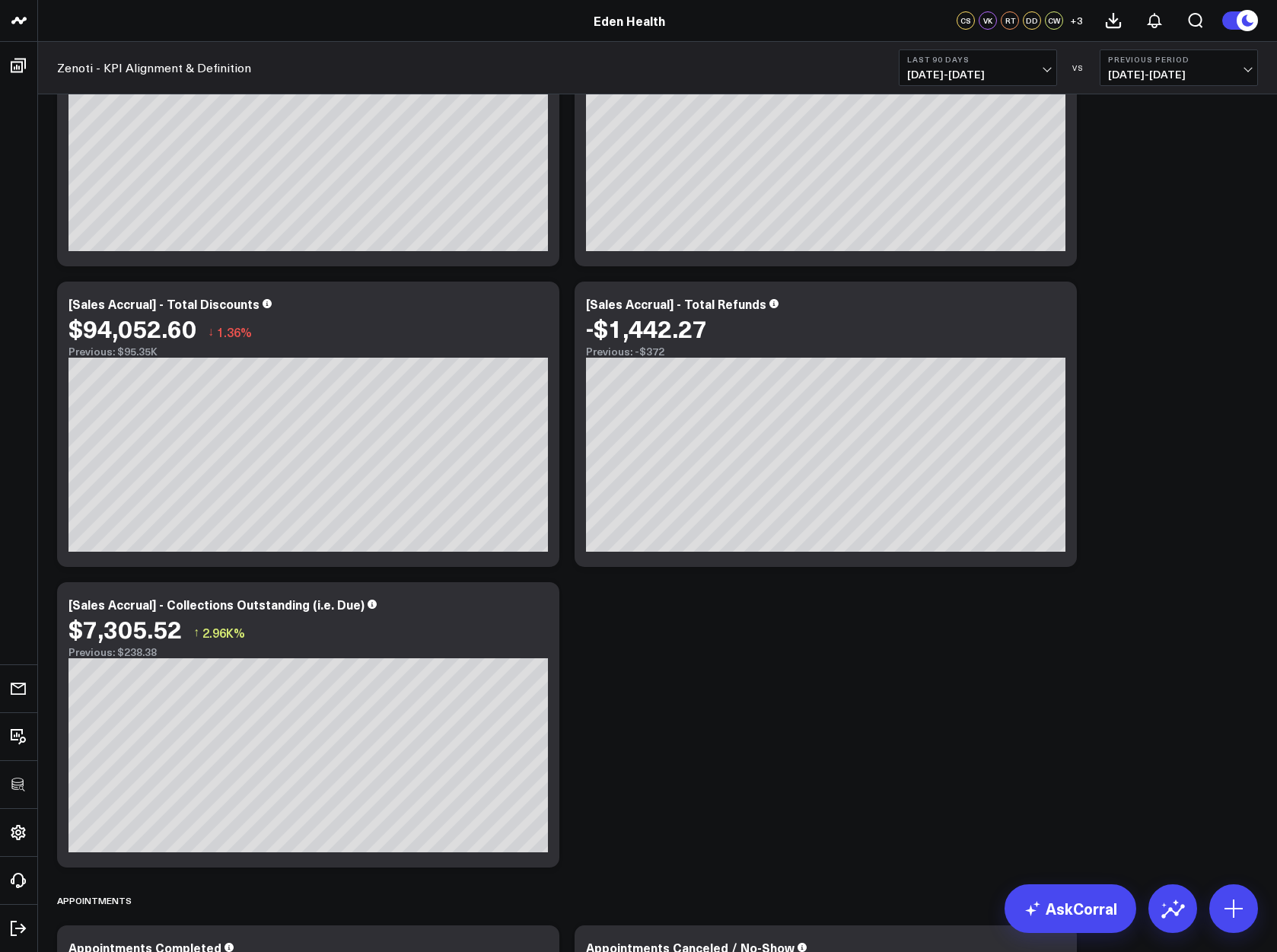
scroll to position [2323, 0]
